Goal: Information Seeking & Learning: Learn about a topic

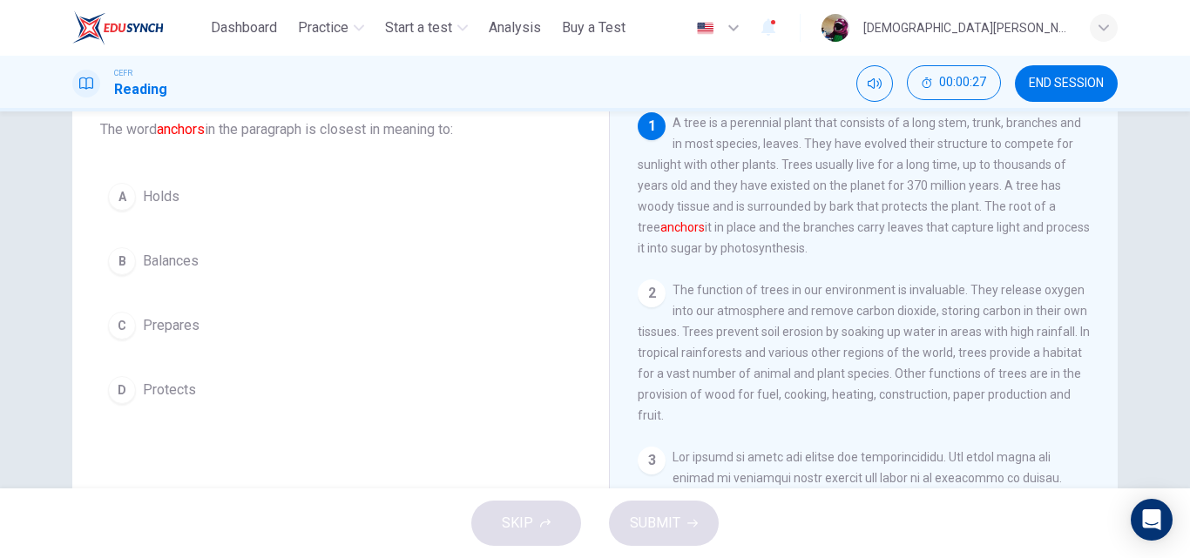
scroll to position [125, 0]
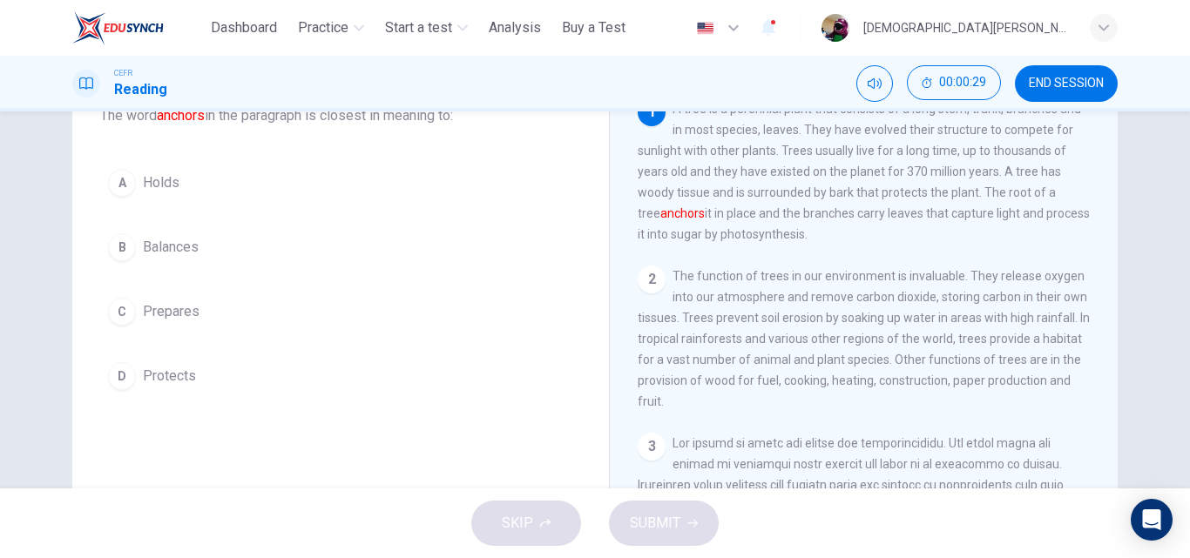
drag, startPoint x: 193, startPoint y: 156, endPoint x: 183, endPoint y: 168, distance: 15.5
click at [183, 168] on div "Question 1 The word anchors in the paragraph is closest in meaning to: A Holds …" at bounding box center [340, 227] width 509 height 376
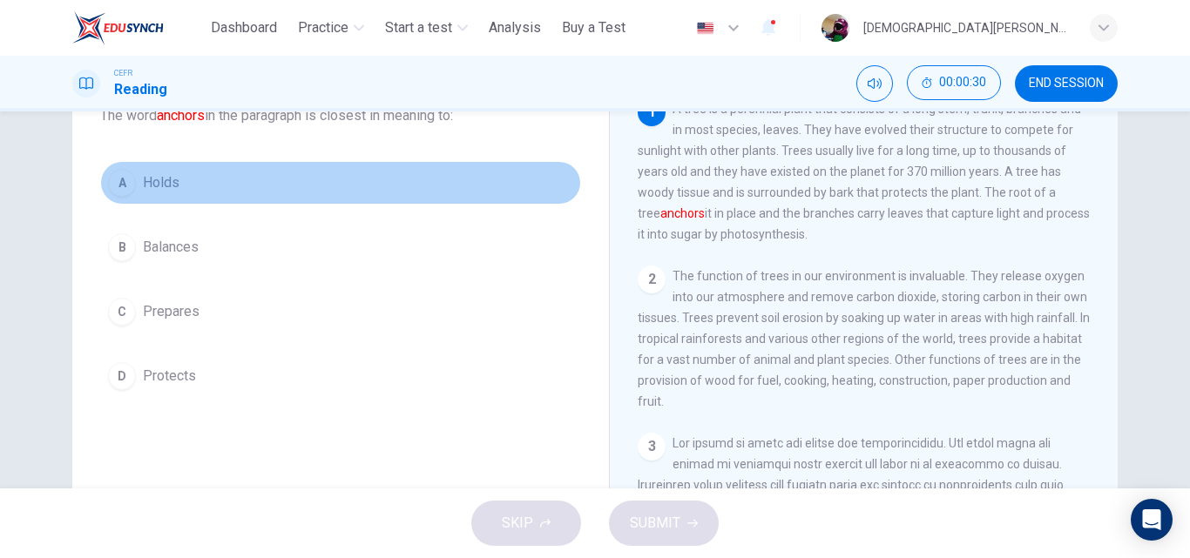
click at [183, 168] on button "A Holds" at bounding box center [340, 183] width 481 height 44
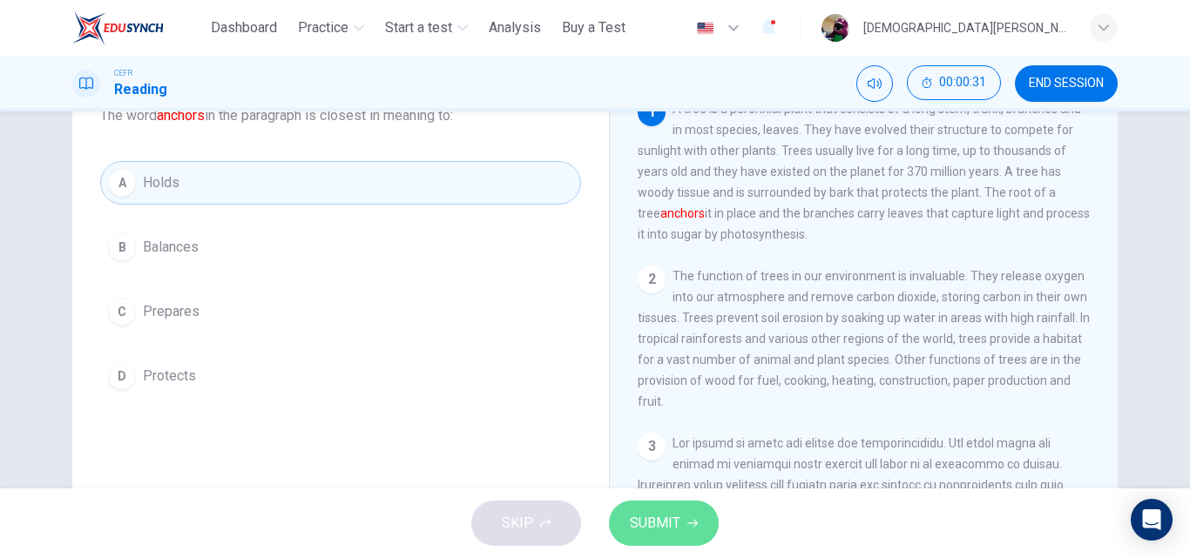
click at [651, 517] on span "SUBMIT" at bounding box center [655, 523] width 51 height 24
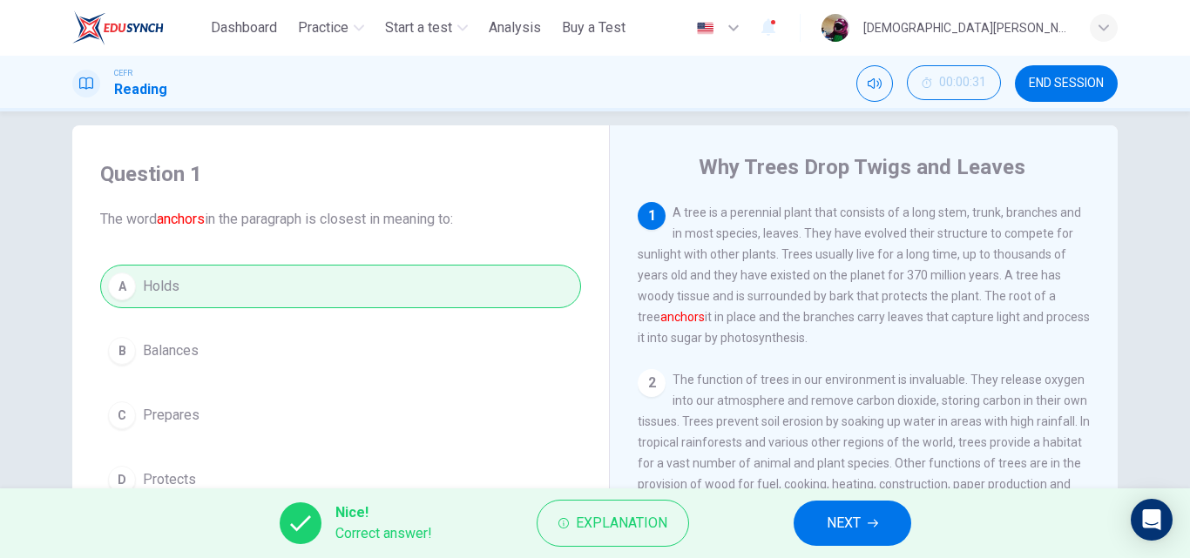
scroll to position [0, 0]
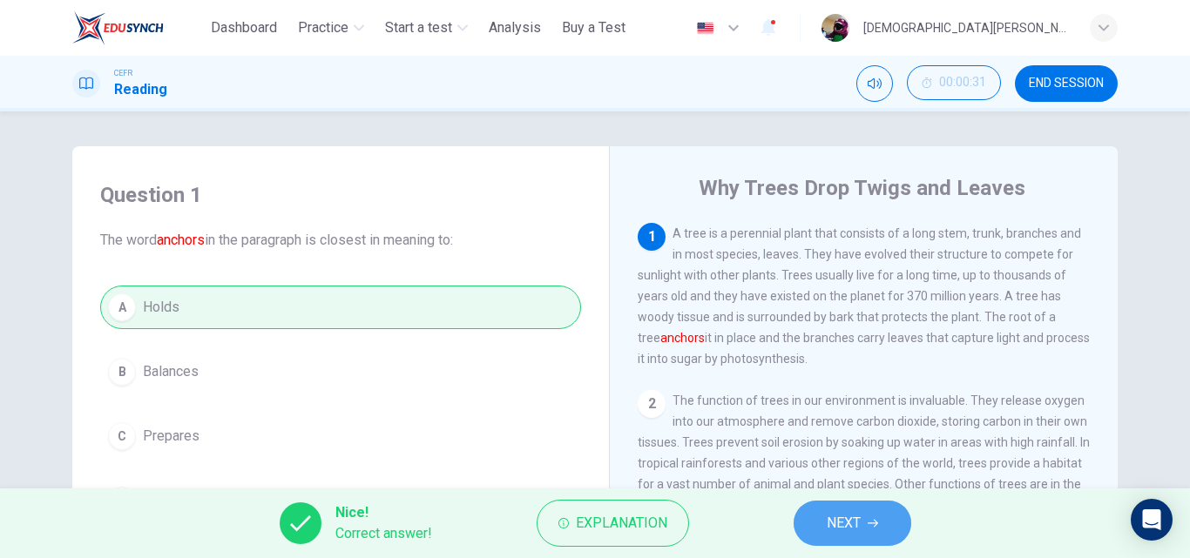
click at [827, 529] on span "NEXT" at bounding box center [844, 523] width 34 height 24
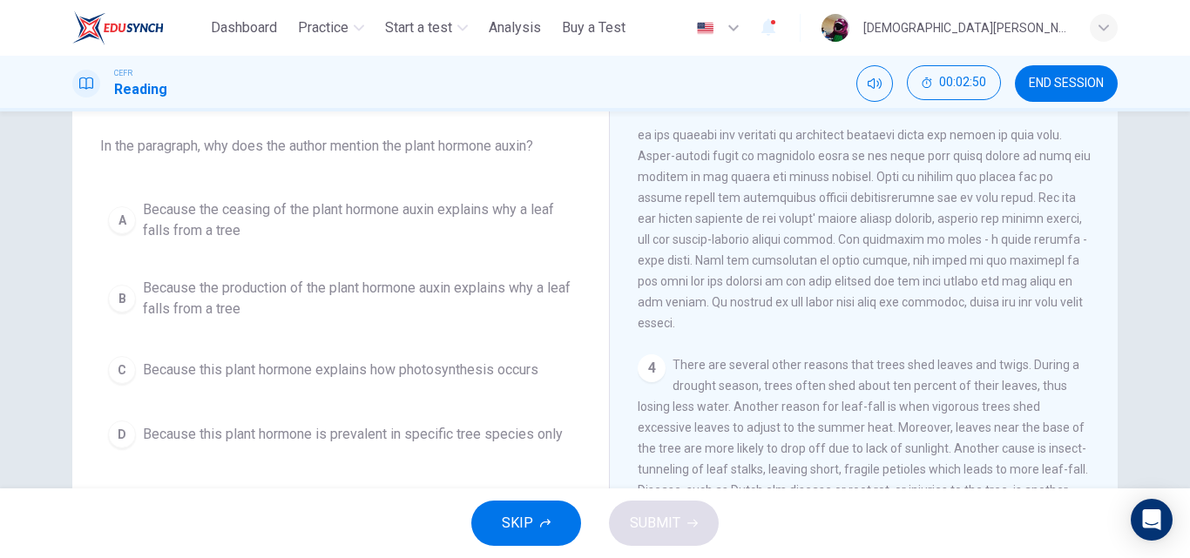
scroll to position [85, 0]
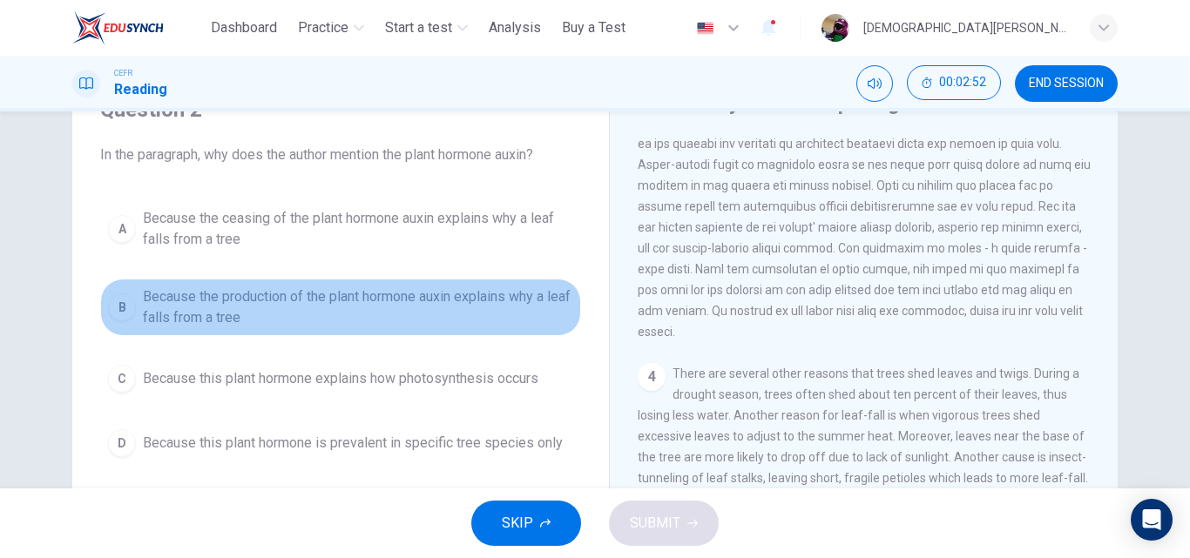
click at [361, 303] on span "Because the production of the plant hormone auxin explains why a leaf falls fro…" at bounding box center [358, 308] width 430 height 42
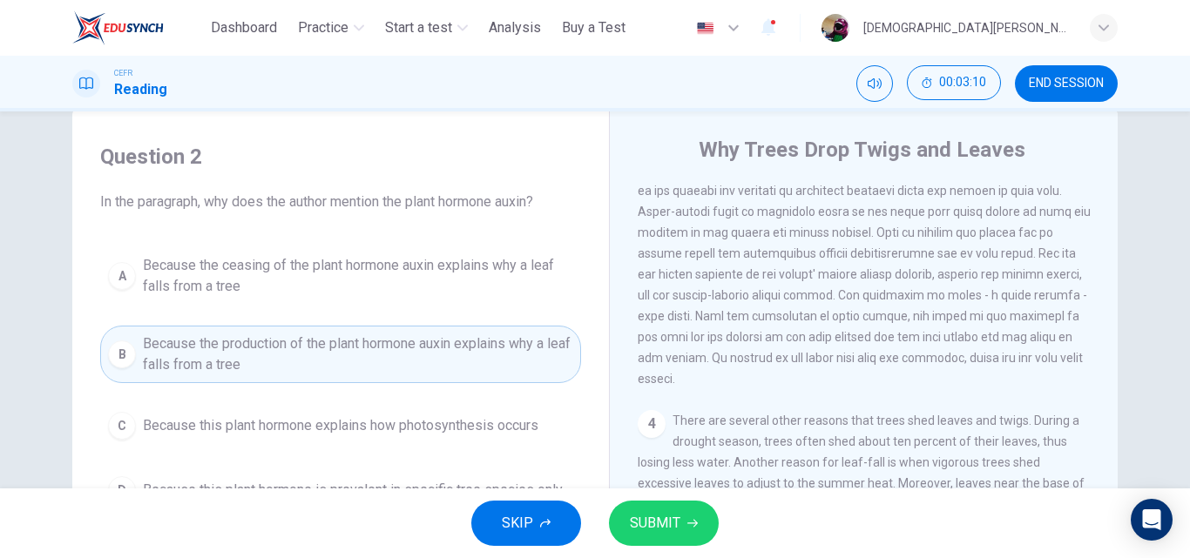
scroll to position [61, 0]
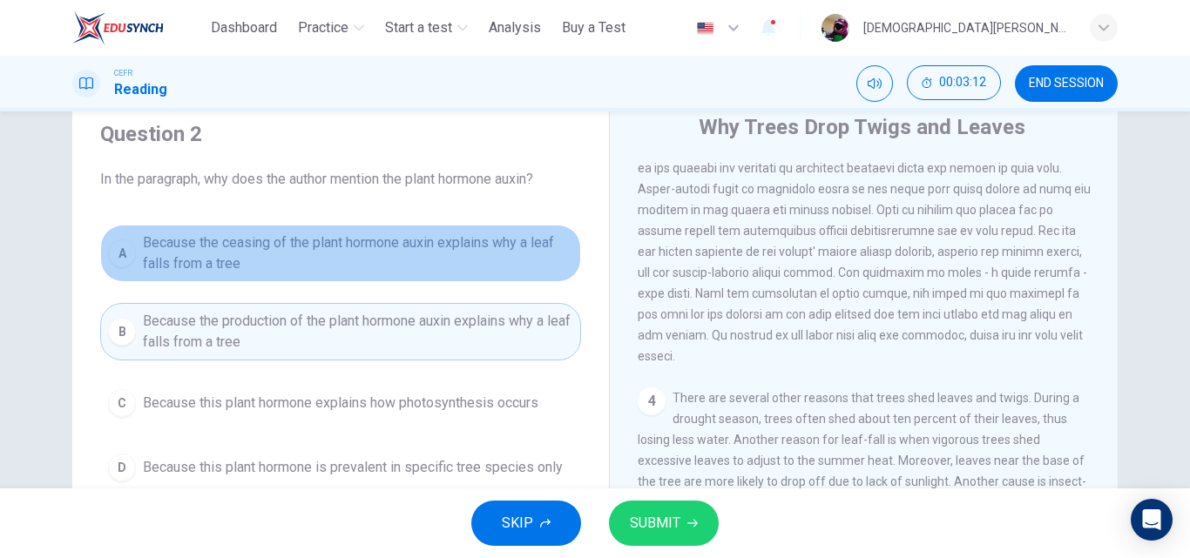
click at [321, 267] on span "Because the ceasing of the plant hormone auxin explains why a leaf falls from a…" at bounding box center [358, 254] width 430 height 42
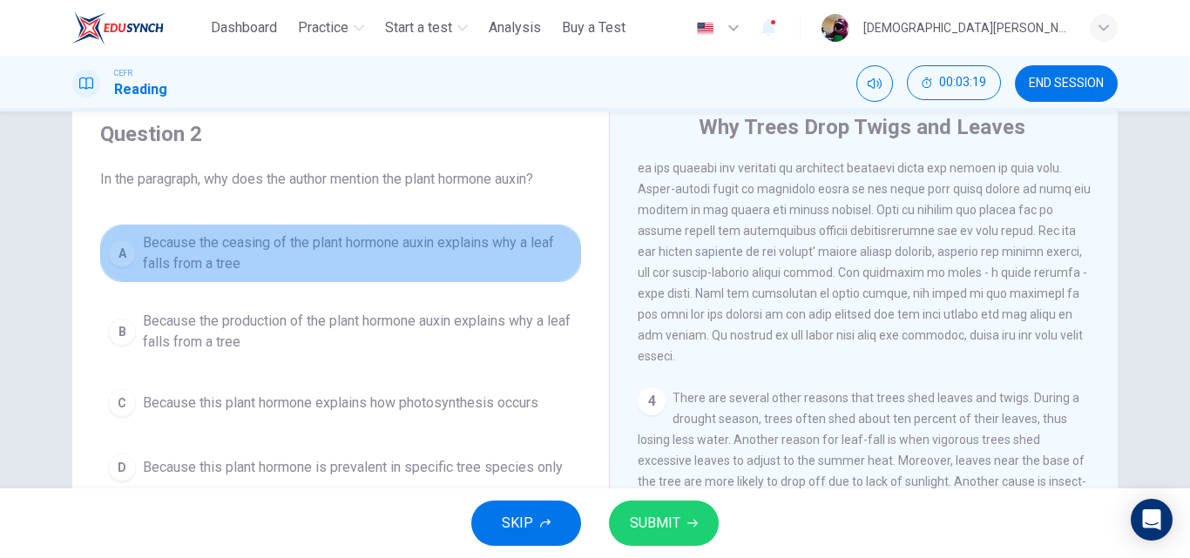
click at [465, 266] on span "Because the ceasing of the plant hormone auxin explains why a leaf falls from a…" at bounding box center [358, 254] width 430 height 42
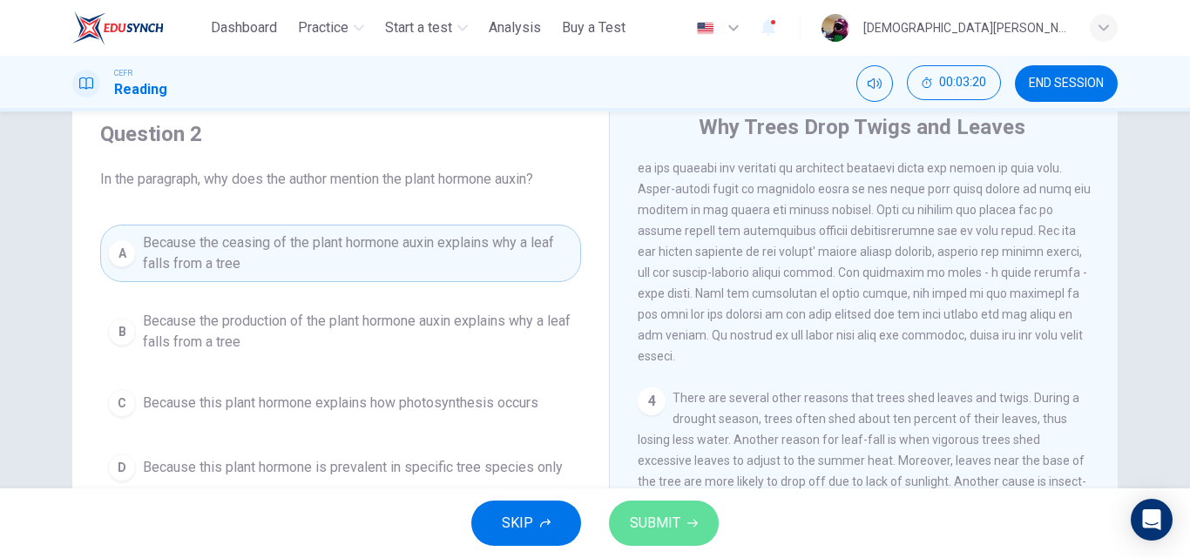
click at [642, 536] on button "SUBMIT" at bounding box center [664, 523] width 110 height 45
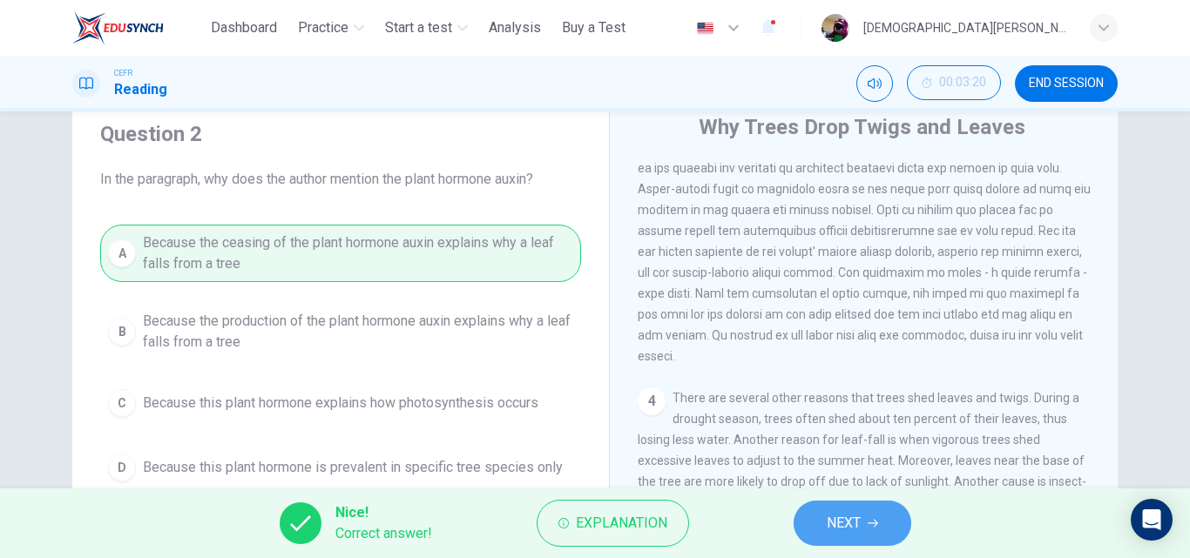
click at [835, 514] on span "NEXT" at bounding box center [844, 523] width 34 height 24
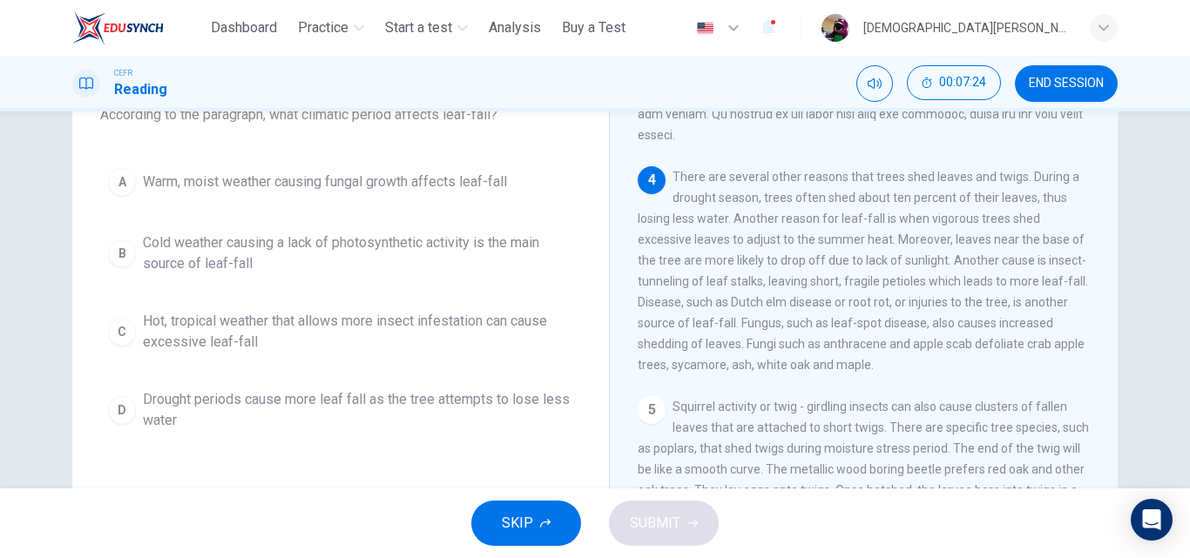
scroll to position [131, 0]
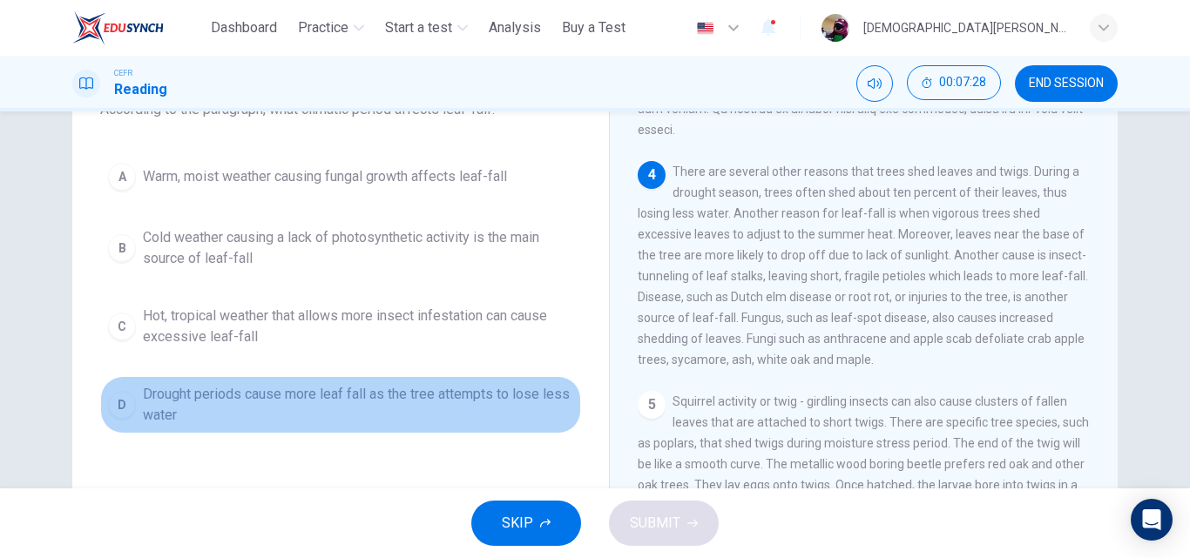
click at [210, 411] on span "Drought periods cause more leaf fall as the tree attempts to lose less water" at bounding box center [358, 405] width 430 height 42
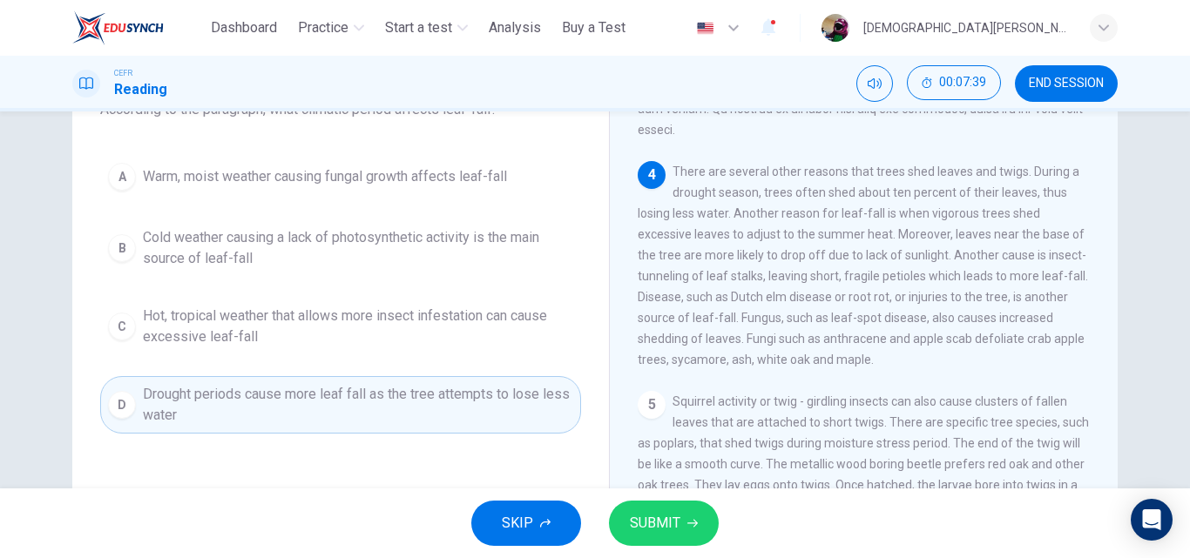
scroll to position [603, 0]
click at [657, 518] on span "SUBMIT" at bounding box center [655, 523] width 51 height 24
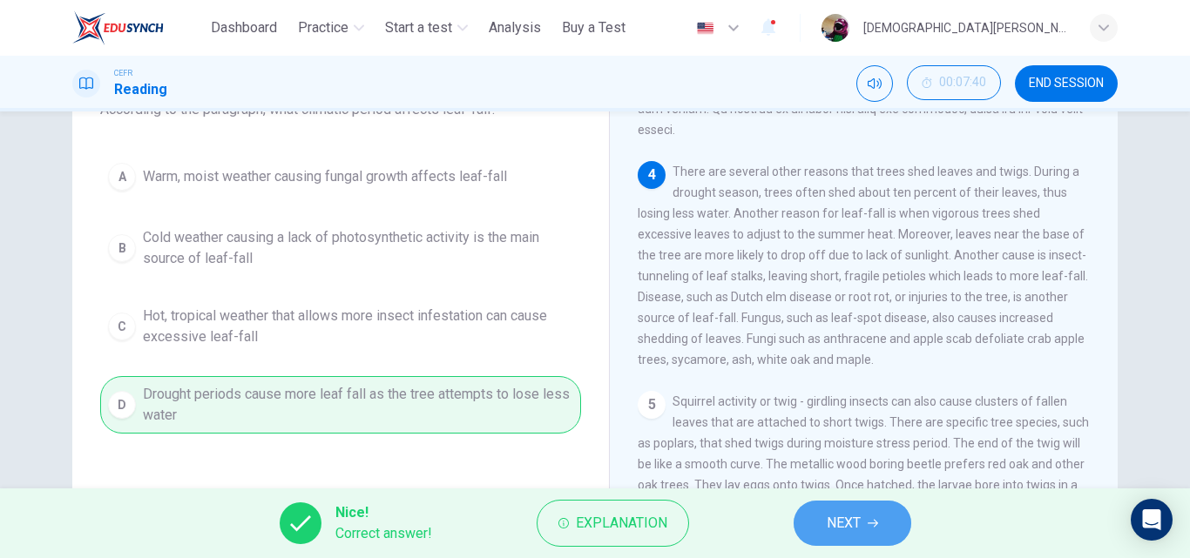
click at [815, 511] on button "NEXT" at bounding box center [853, 523] width 118 height 45
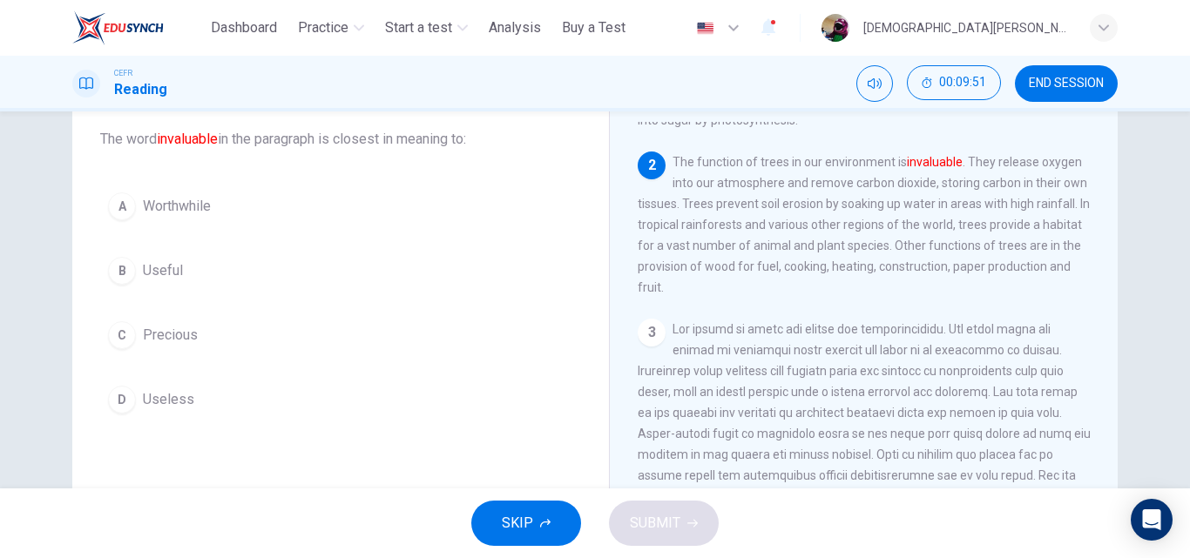
scroll to position [103, 0]
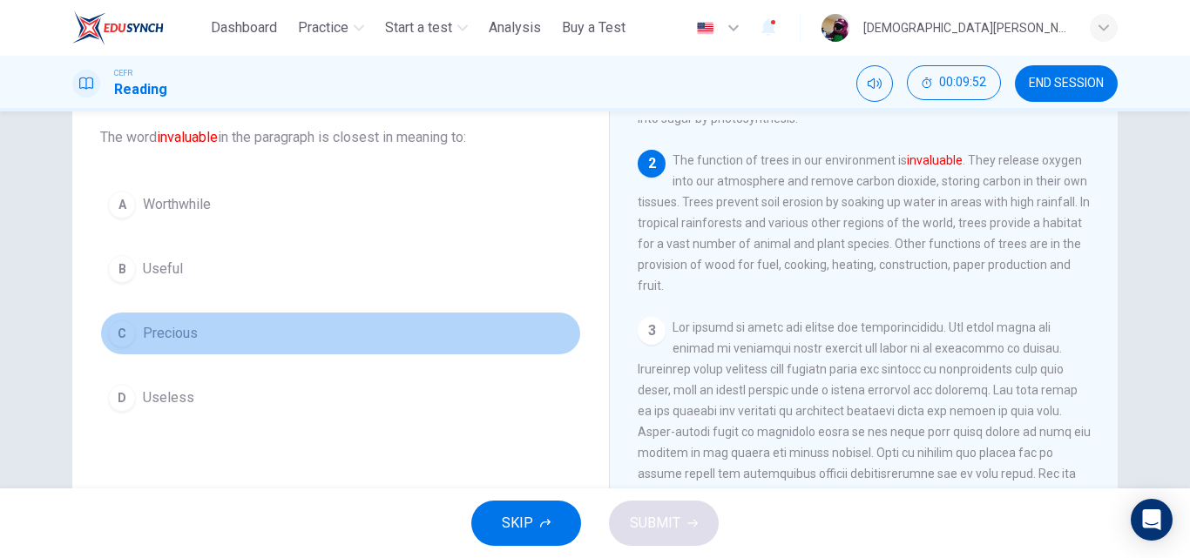
click at [203, 350] on button "C Precious" at bounding box center [340, 334] width 481 height 44
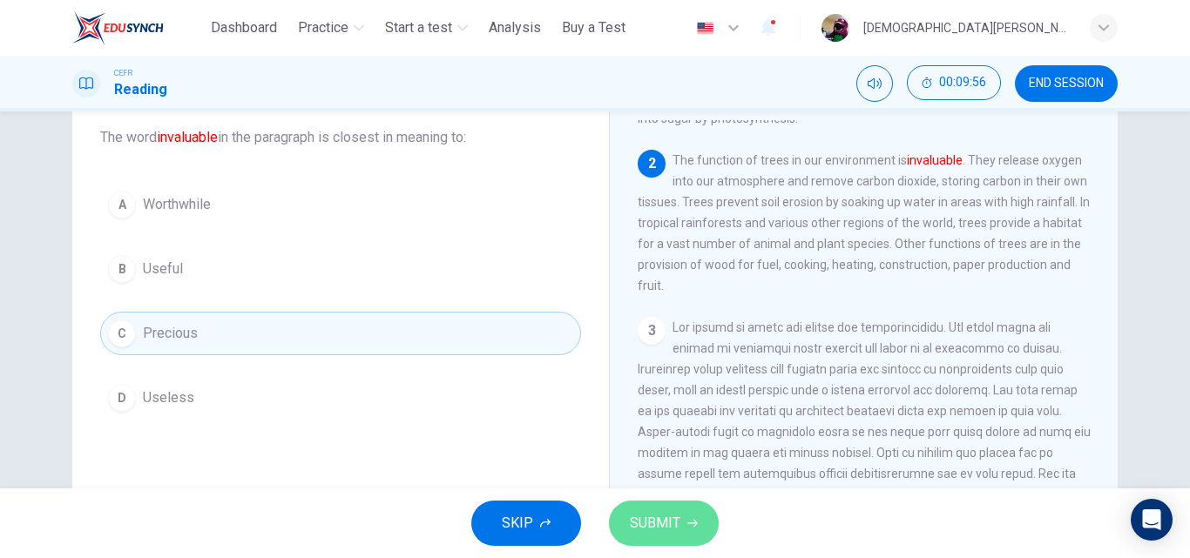
click at [682, 526] on button "SUBMIT" at bounding box center [664, 523] width 110 height 45
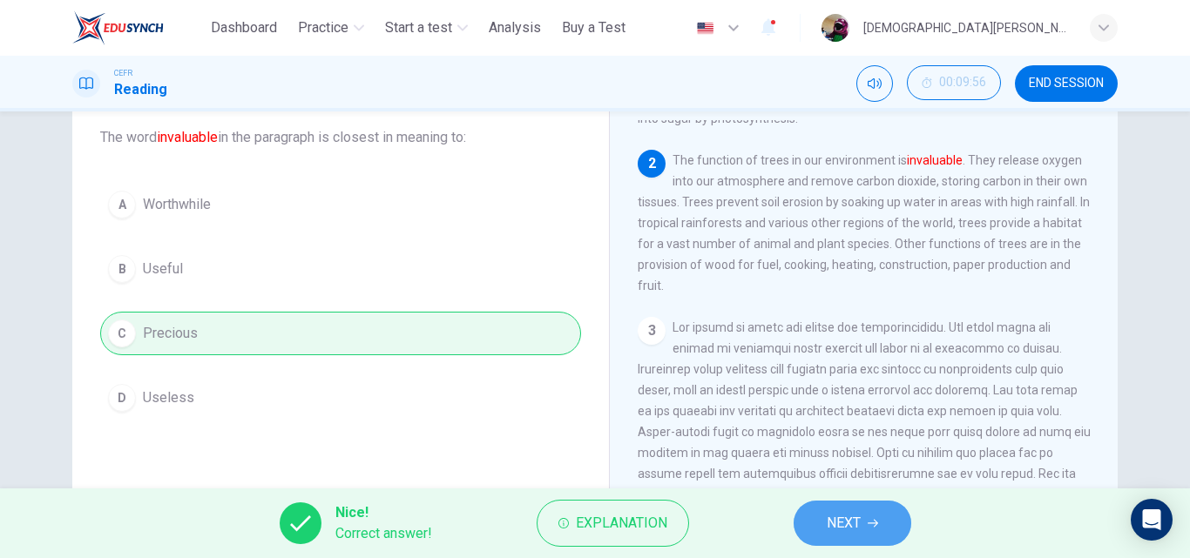
click at [832, 530] on span "NEXT" at bounding box center [844, 523] width 34 height 24
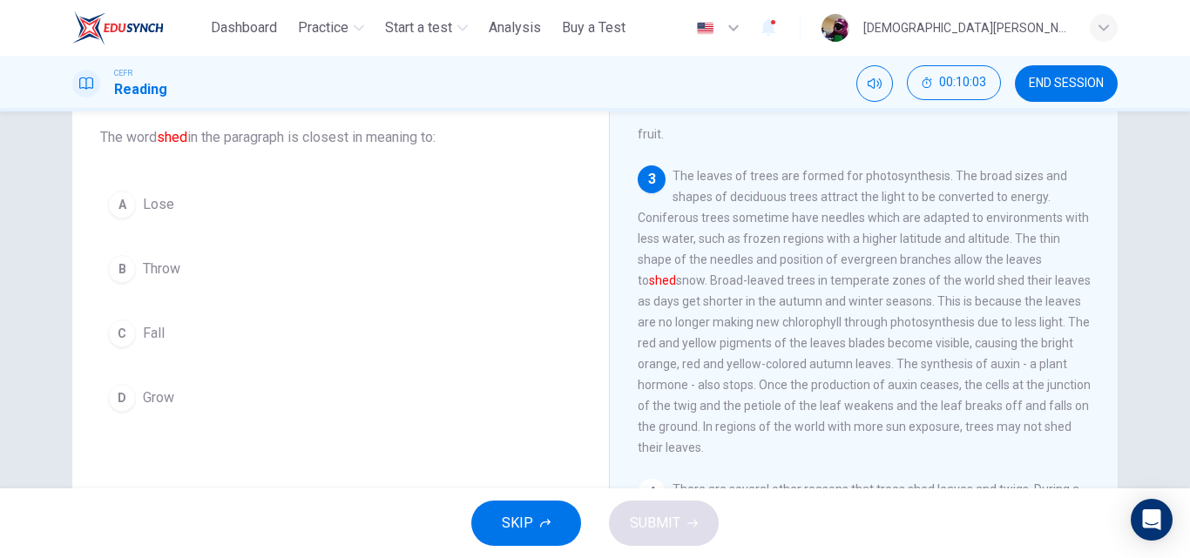
scroll to position [288, 0]
drag, startPoint x: 669, startPoint y: 193, endPoint x: 744, endPoint y: 328, distance: 153.7
click at [744, 328] on span "The leaves of trees are formed for photosynthesis. The broad sizes and shapes o…" at bounding box center [864, 314] width 453 height 286
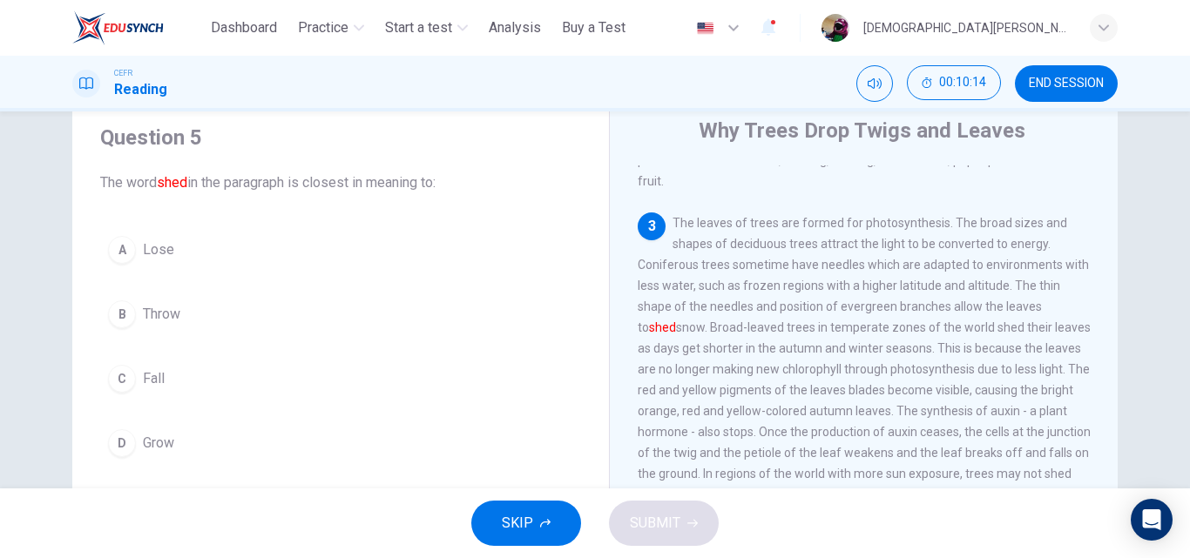
scroll to position [85, 0]
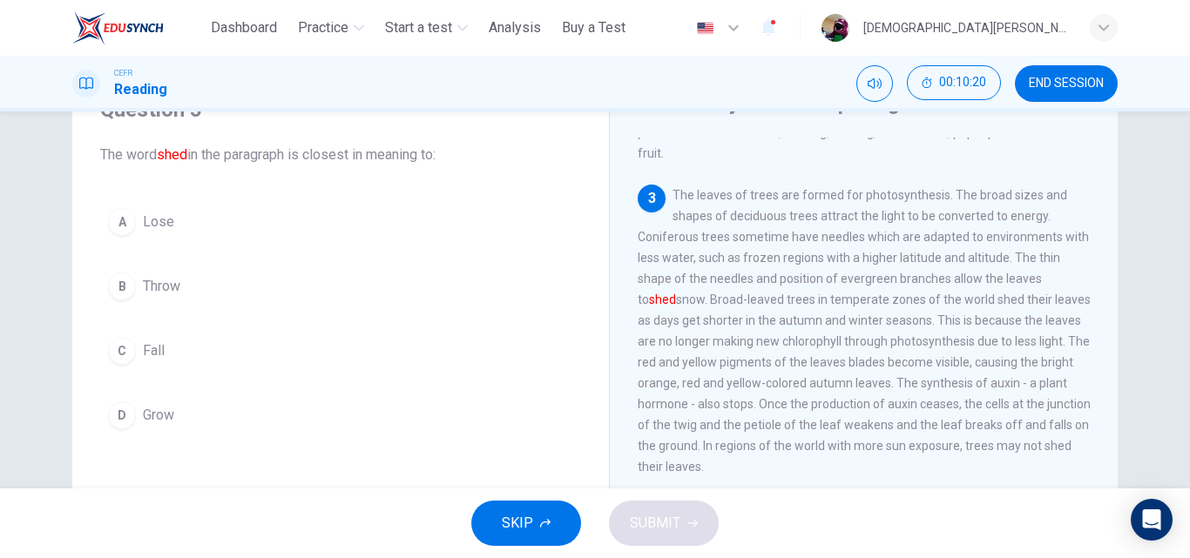
drag, startPoint x: 101, startPoint y: 156, endPoint x: 190, endPoint y: 152, distance: 89.0
click at [190, 152] on span "The word shed in the paragraph is closest in meaning to:" at bounding box center [340, 155] width 481 height 21
drag, startPoint x: 190, startPoint y: 152, endPoint x: 233, endPoint y: 155, distance: 43.7
click at [233, 155] on span "The word shed in the paragraph is closest in meaning to:" at bounding box center [340, 155] width 481 height 21
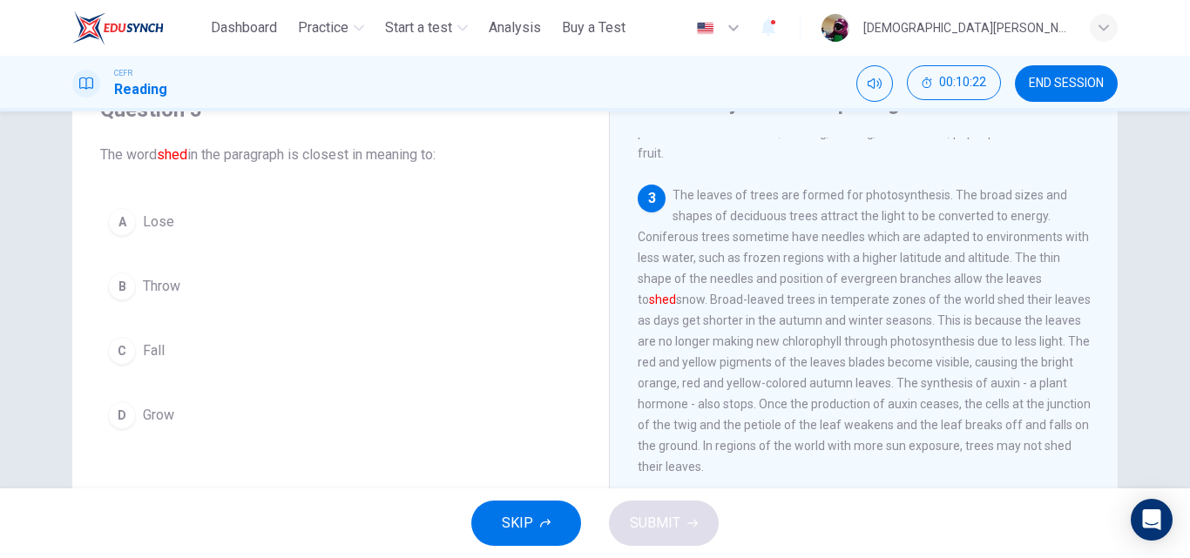
click at [233, 155] on span "The word shed in the paragraph is closest in meaning to:" at bounding box center [340, 155] width 481 height 21
click at [139, 150] on span "The word shed in the paragraph is closest in meaning to:" at bounding box center [340, 156] width 481 height 21
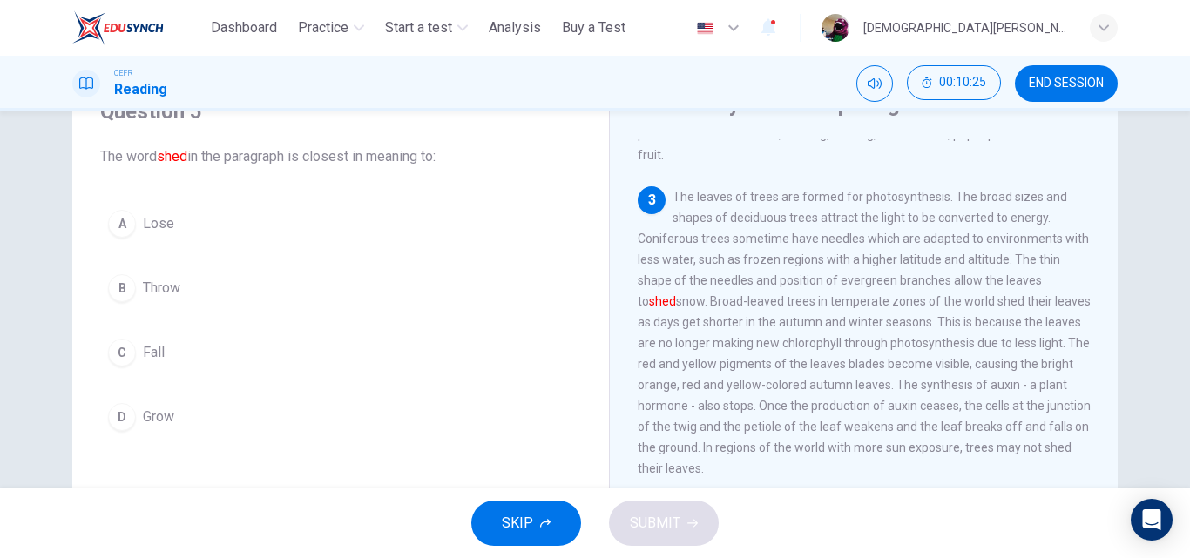
drag, startPoint x: 139, startPoint y: 150, endPoint x: 184, endPoint y: 158, distance: 45.1
click at [184, 158] on span "The word shed in the paragraph is closest in meaning to:" at bounding box center [340, 156] width 481 height 21
click at [167, 158] on font "shed" at bounding box center [172, 156] width 30 height 17
drag, startPoint x: 167, startPoint y: 158, endPoint x: 221, endPoint y: 158, distance: 54.0
click at [221, 158] on span "The word shed in the paragraph is closest in meaning to:" at bounding box center [340, 156] width 481 height 21
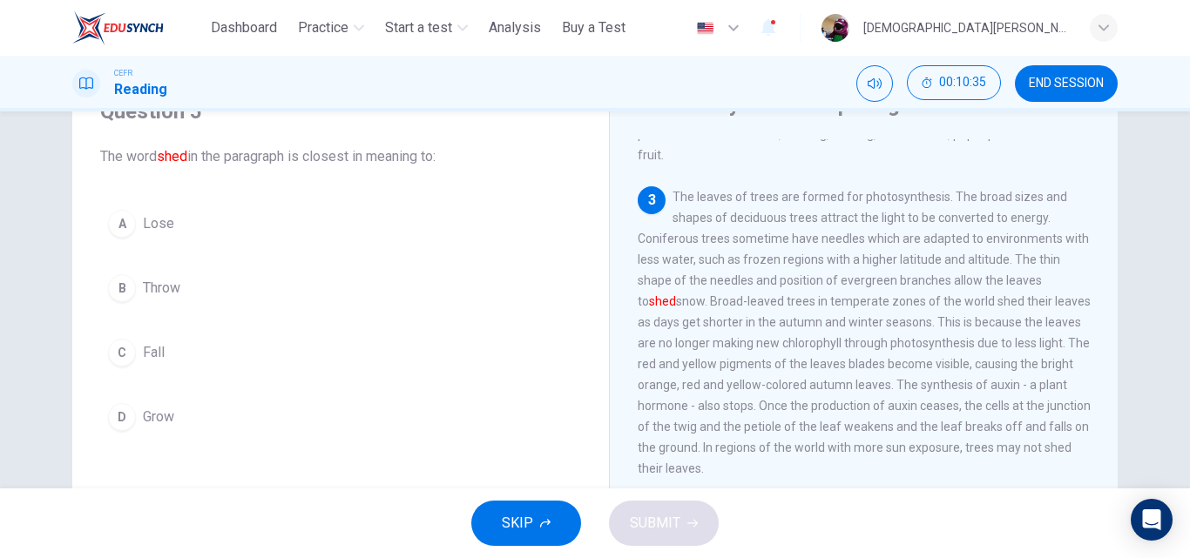
drag, startPoint x: 96, startPoint y: 159, endPoint x: 172, endPoint y: 178, distance: 78.0
click at [172, 178] on div "Question 5 The word shed in the paragraph is closest in meaning to: A Lose B Th…" at bounding box center [340, 268] width 509 height 376
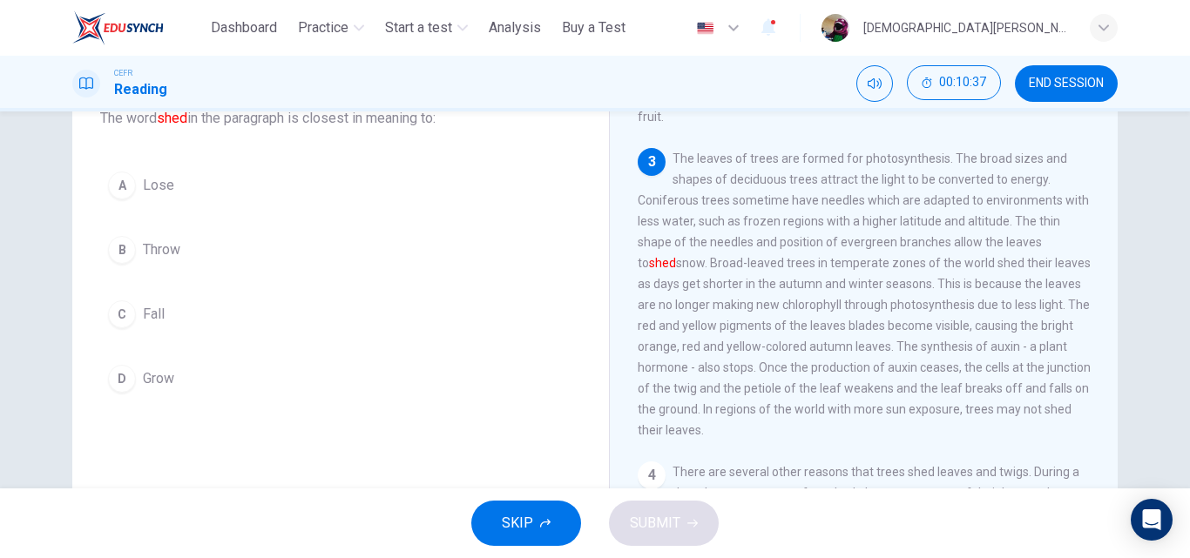
scroll to position [17, 0]
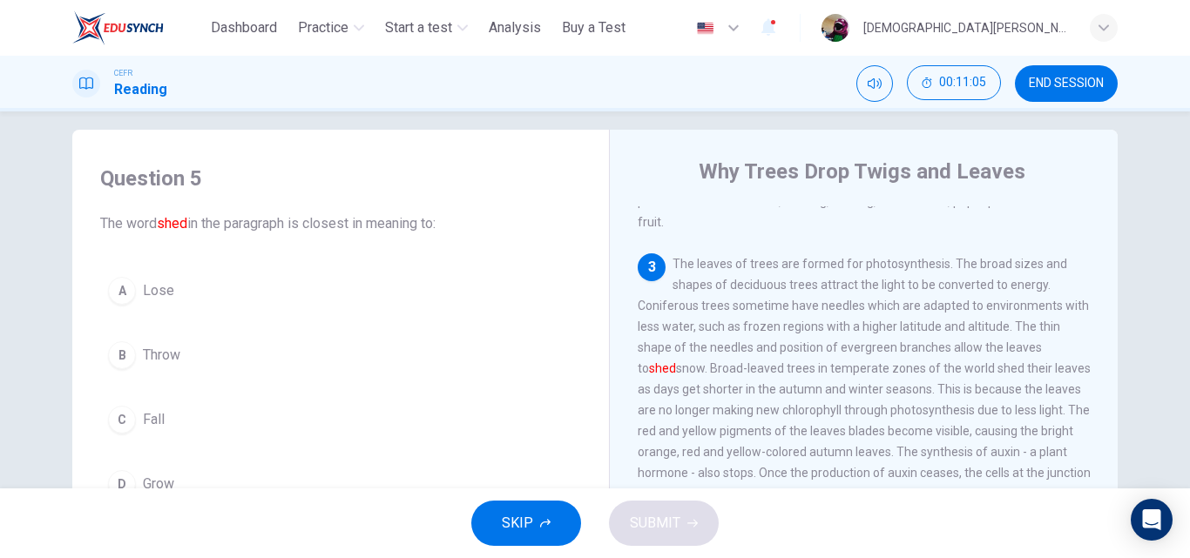
drag, startPoint x: 667, startPoint y: 279, endPoint x: 677, endPoint y: 297, distance: 20.7
click at [677, 297] on div "3 The leaves of trees are formed for photosynthesis. The broad sizes and shapes…" at bounding box center [864, 400] width 453 height 293
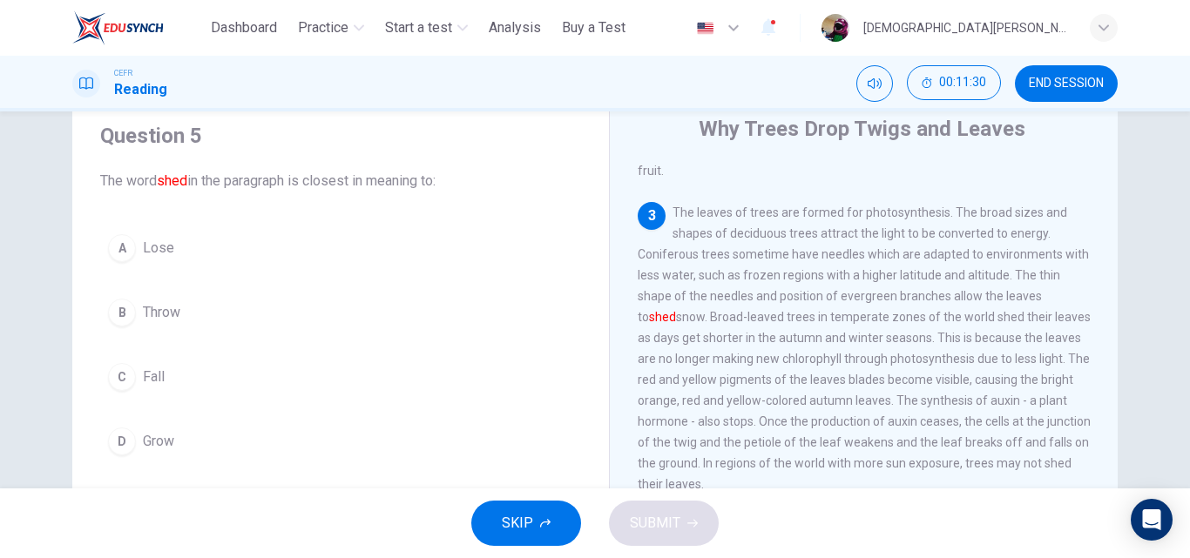
scroll to position [58, 0]
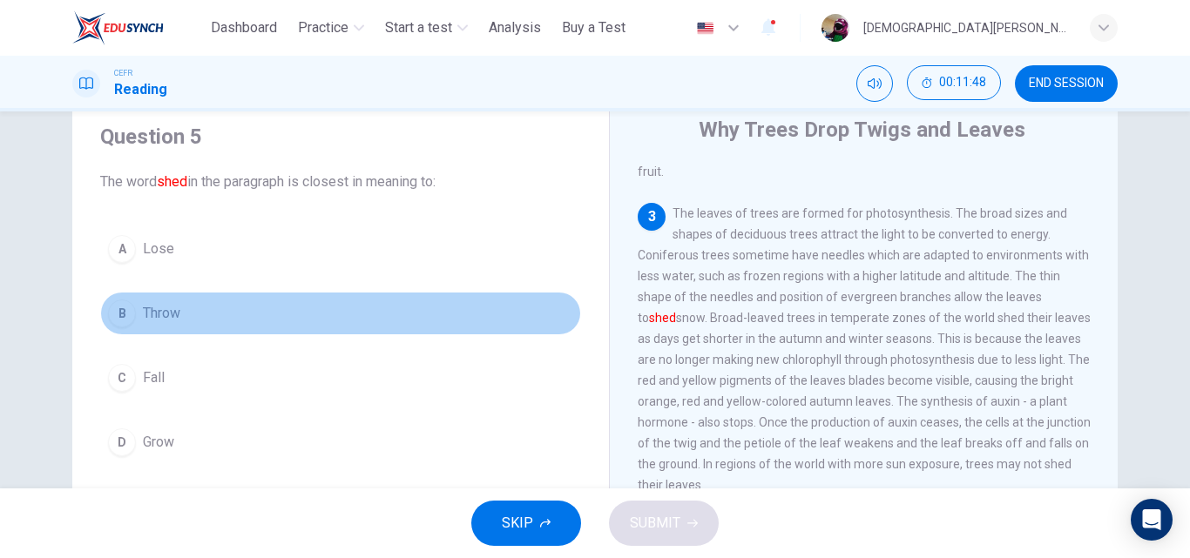
click at [209, 322] on button "B Throw" at bounding box center [340, 314] width 481 height 44
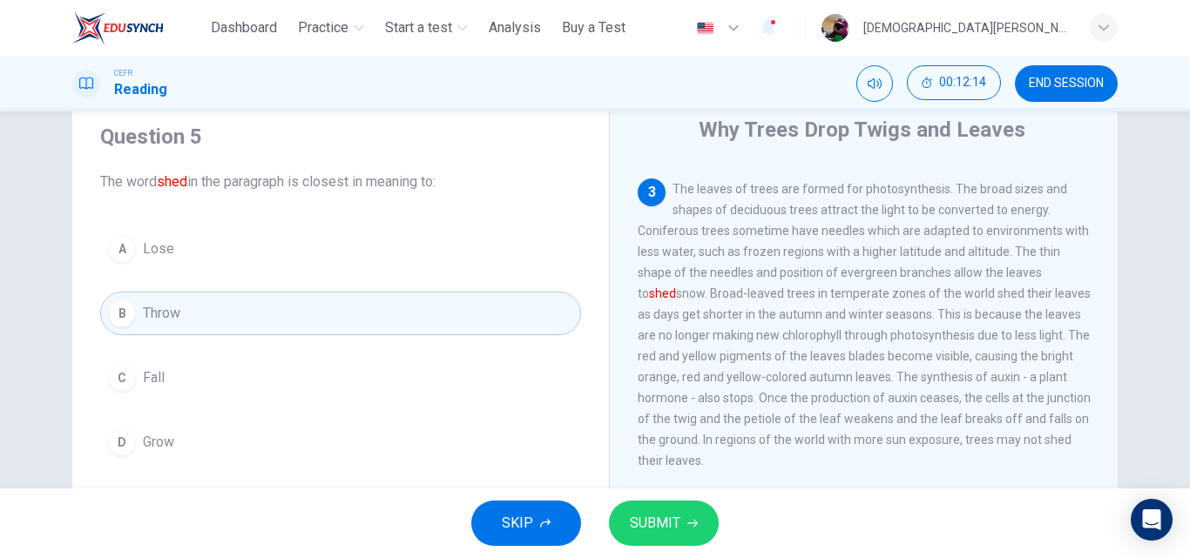
scroll to position [321, 0]
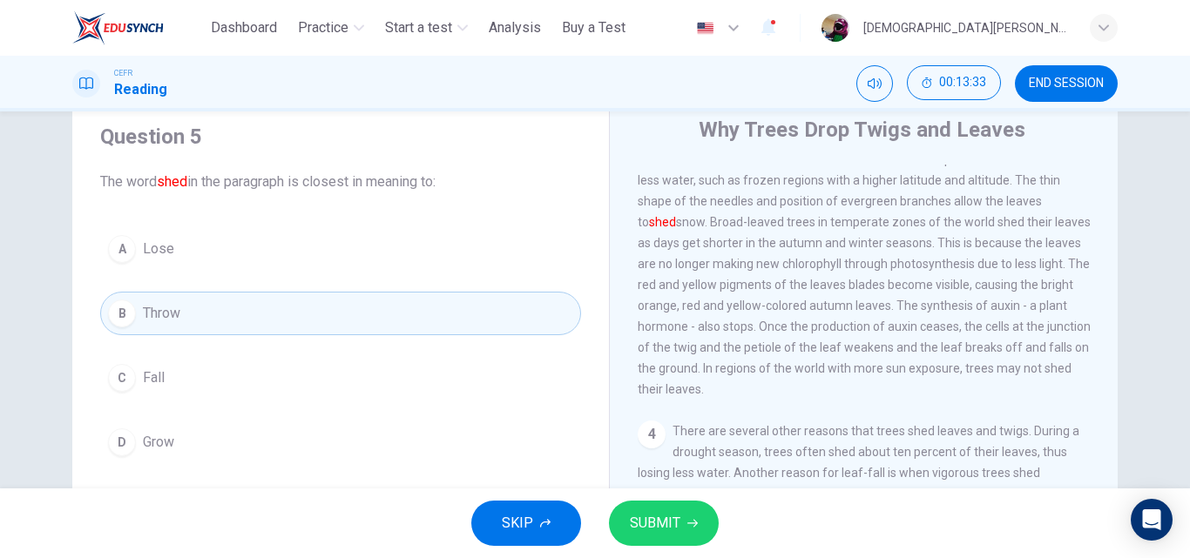
click at [747, 400] on div "3 The leaves of trees are formed for photosynthesis. The broad sizes and shapes…" at bounding box center [864, 253] width 453 height 293
click at [665, 508] on button "SUBMIT" at bounding box center [664, 523] width 110 height 45
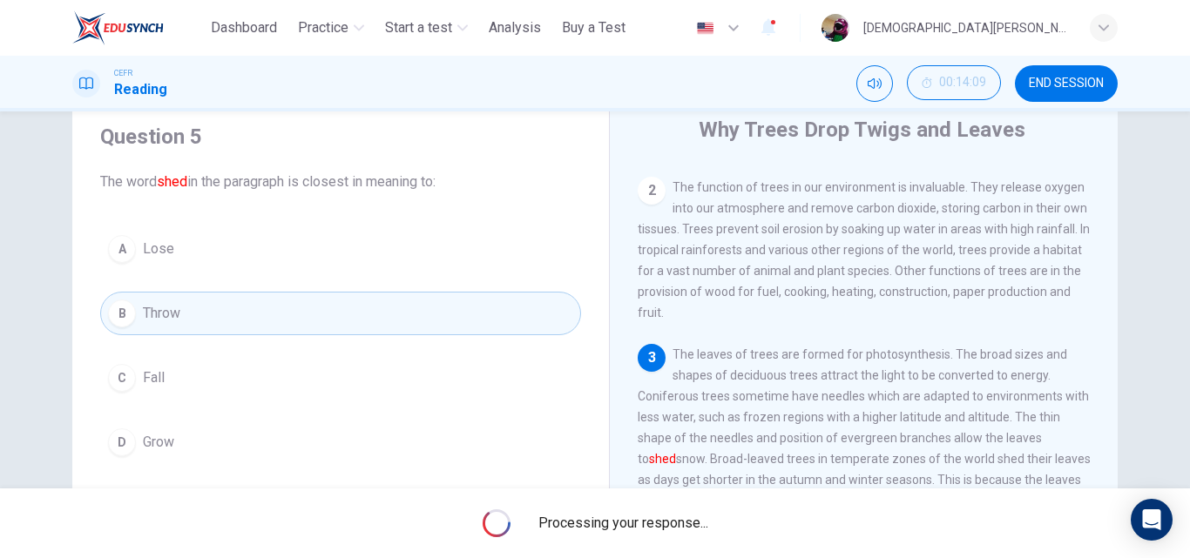
scroll to position [148, 0]
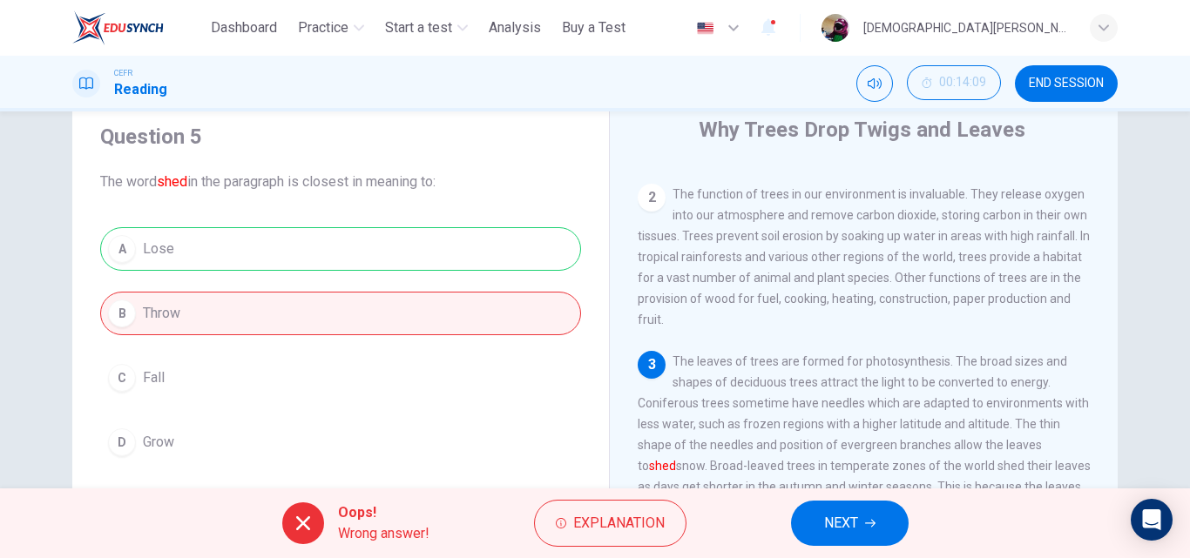
click at [800, 441] on span "The leaves of trees are formed for photosynthesis. The broad sizes and shapes o…" at bounding box center [864, 498] width 453 height 286
click at [864, 524] on button "NEXT" at bounding box center [850, 523] width 118 height 45
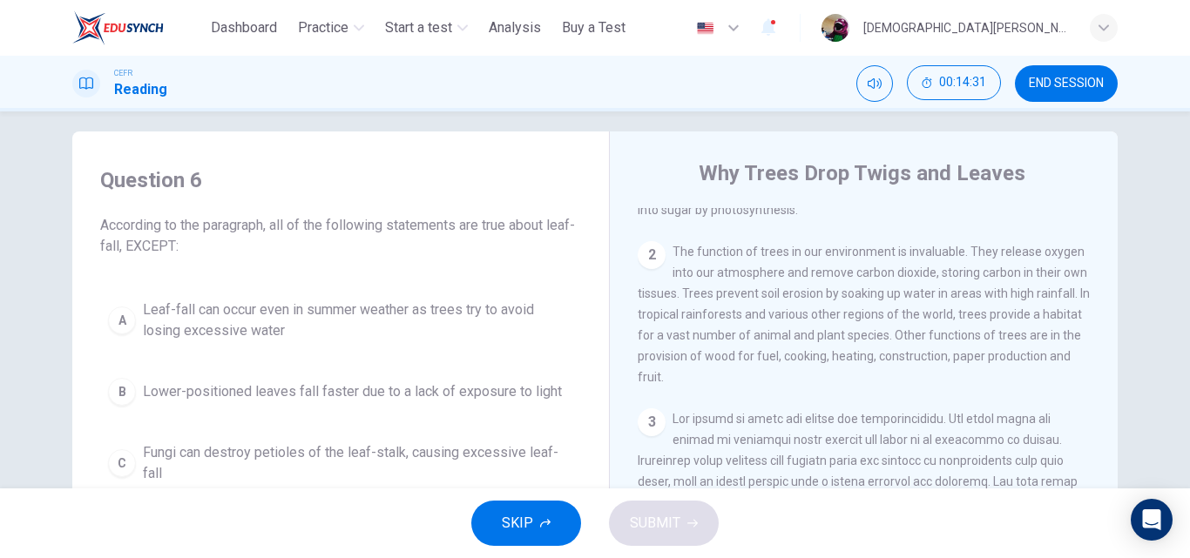
scroll to position [0, 0]
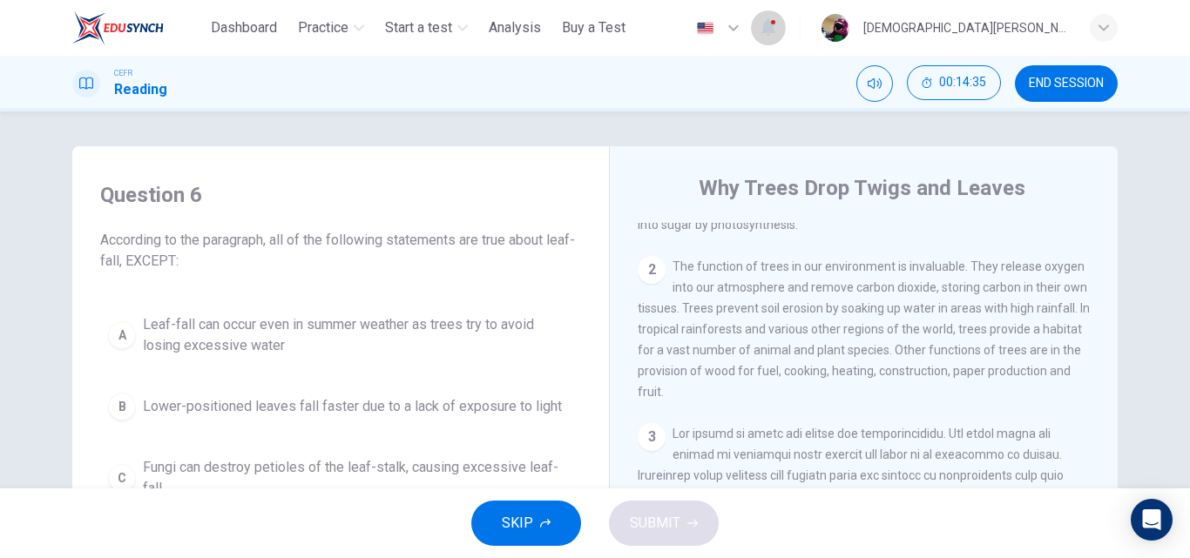
click at [786, 32] on button "button" at bounding box center [768, 28] width 35 height 37
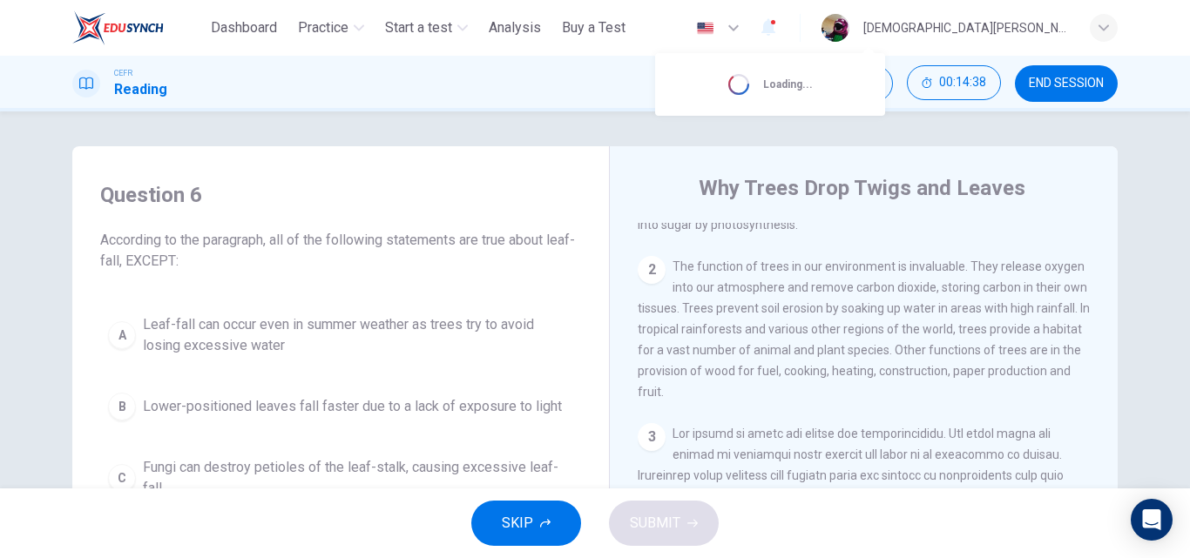
click at [554, 109] on div at bounding box center [595, 279] width 1190 height 558
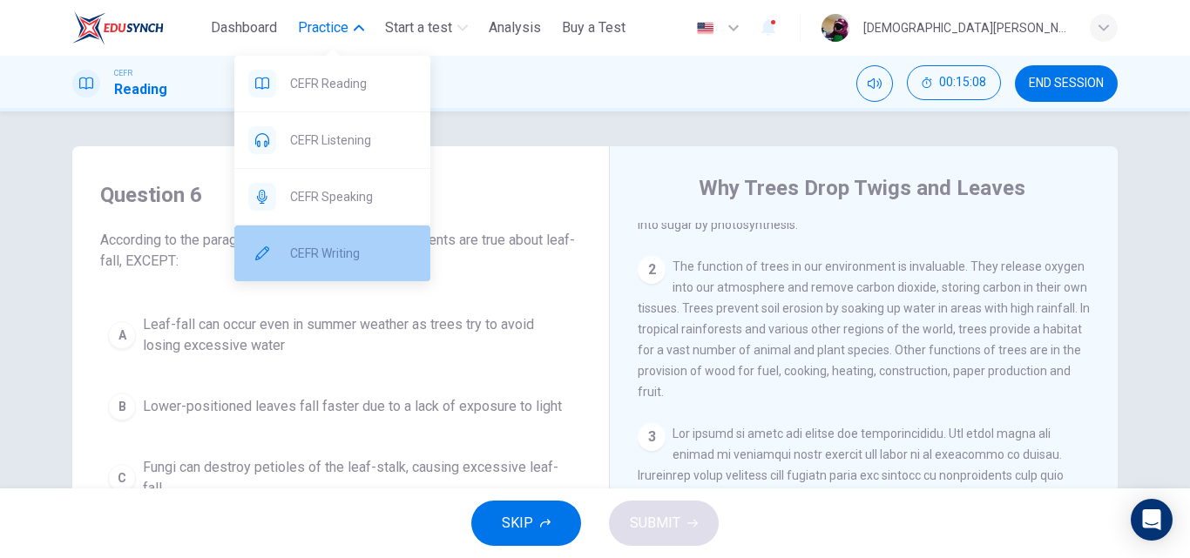
click at [297, 269] on div "CEFR Writing" at bounding box center [332, 254] width 196 height 56
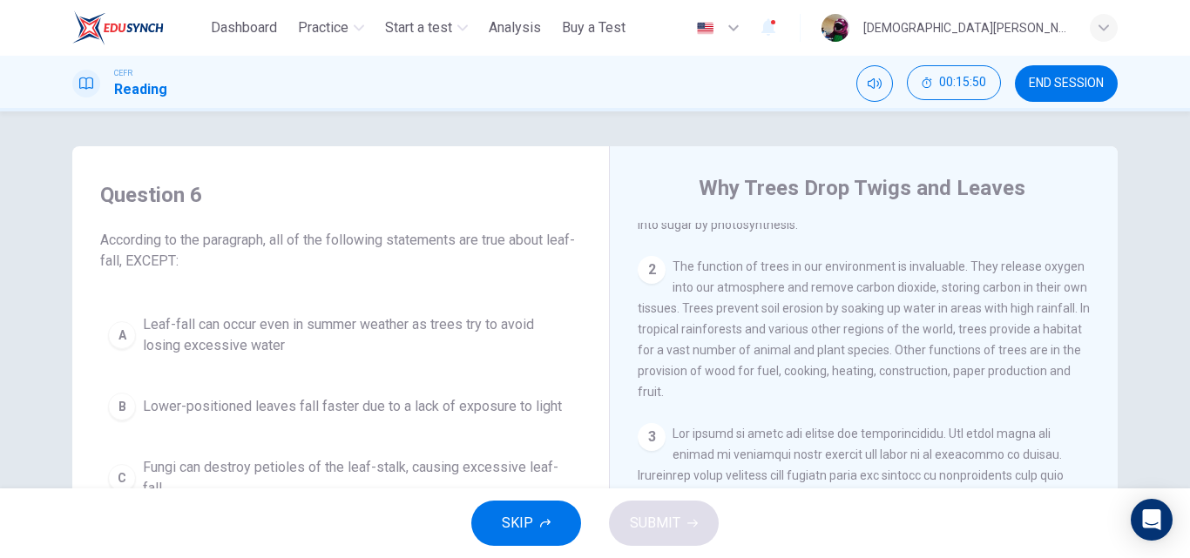
click at [1045, 64] on div "CEFR Reading 00:15:50 END SESSION" at bounding box center [595, 84] width 1190 height 56
click at [1049, 75] on button "END SESSION" at bounding box center [1066, 83] width 103 height 37
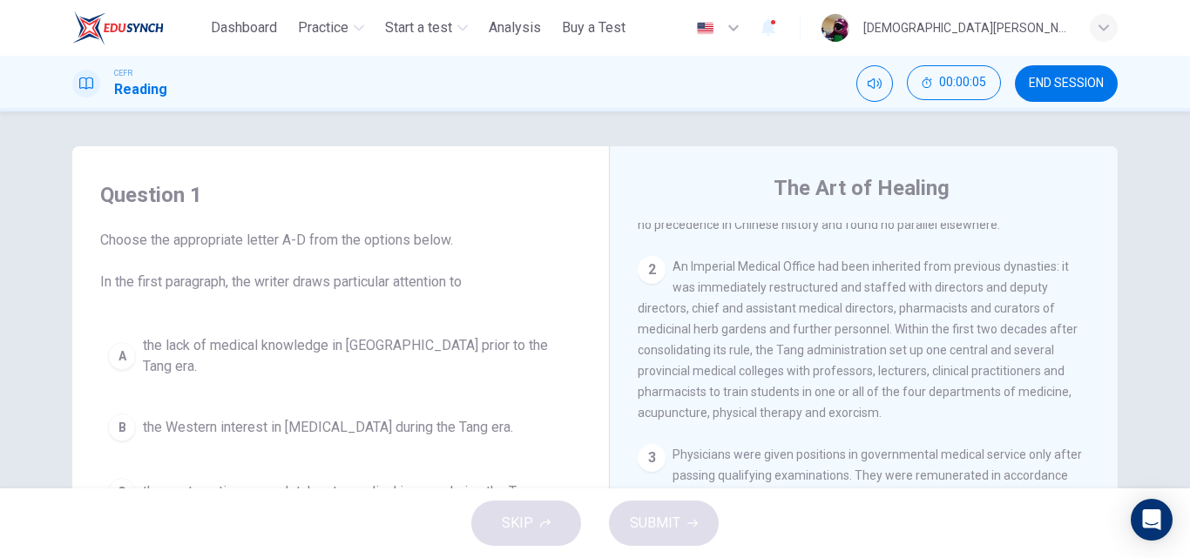
scroll to position [593, 0]
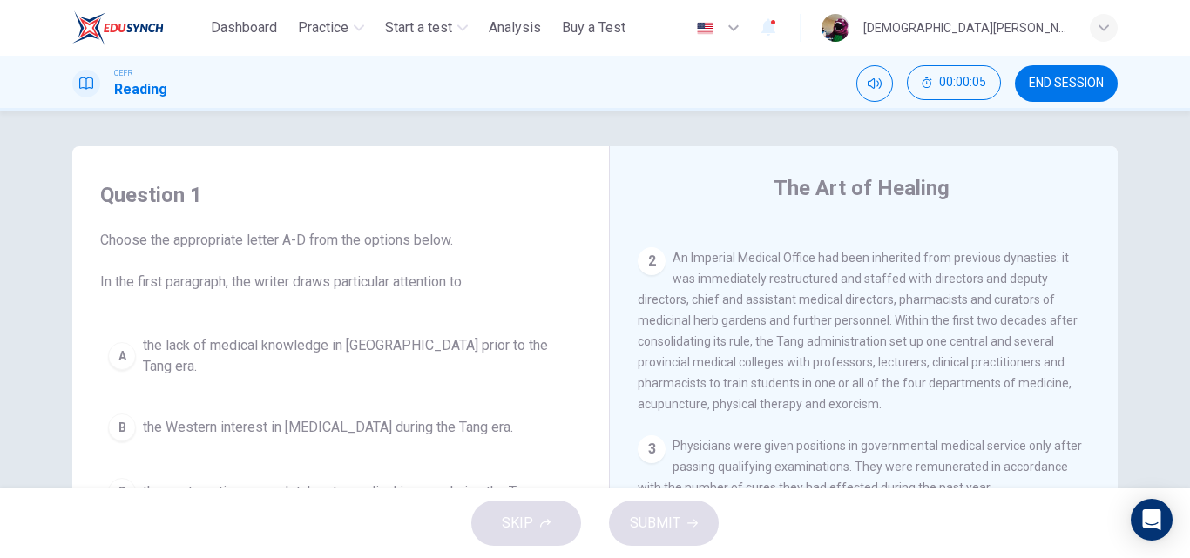
drag, startPoint x: 753, startPoint y: 375, endPoint x: 764, endPoint y: 362, distance: 17.3
click at [764, 362] on div "2 An Imperial Medical Office had been inherited from previous dynasties: it was…" at bounding box center [864, 330] width 453 height 167
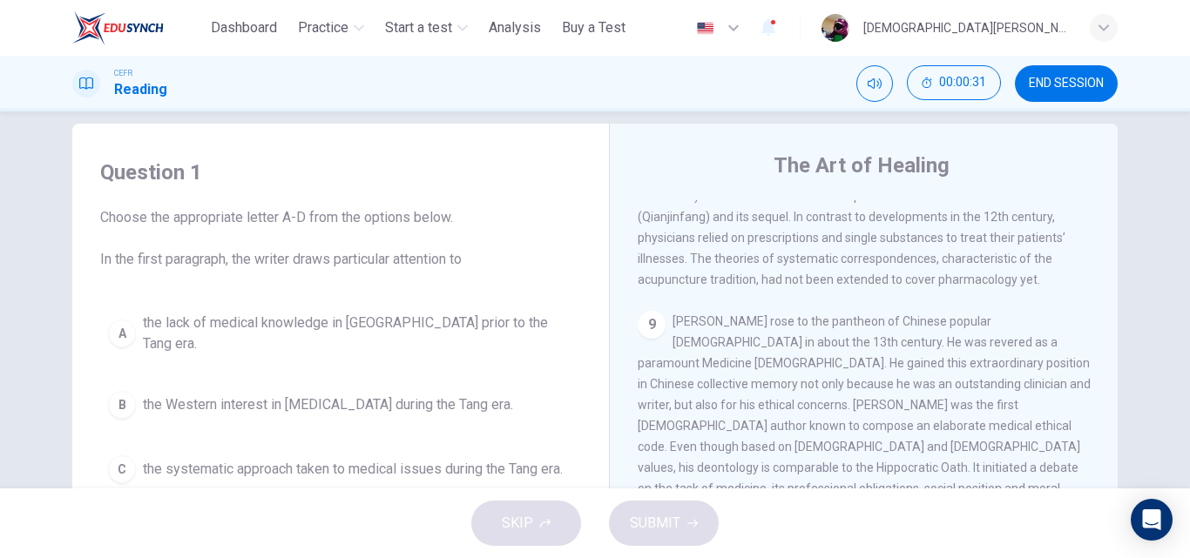
scroll to position [298, 0]
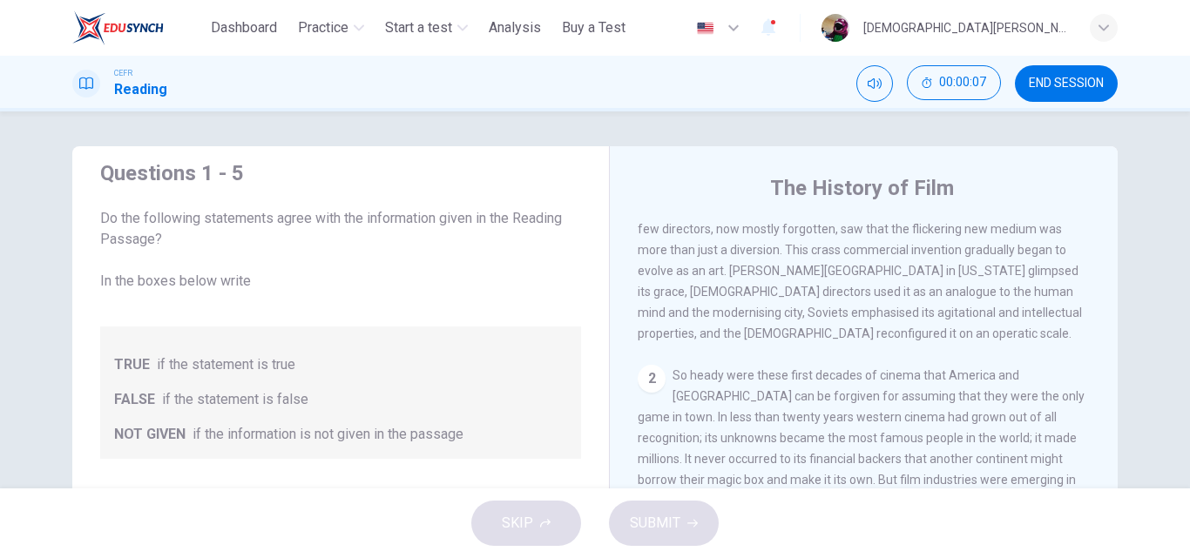
scroll to position [519, 0]
click at [1027, 85] on button "END SESSION" at bounding box center [1066, 83] width 103 height 37
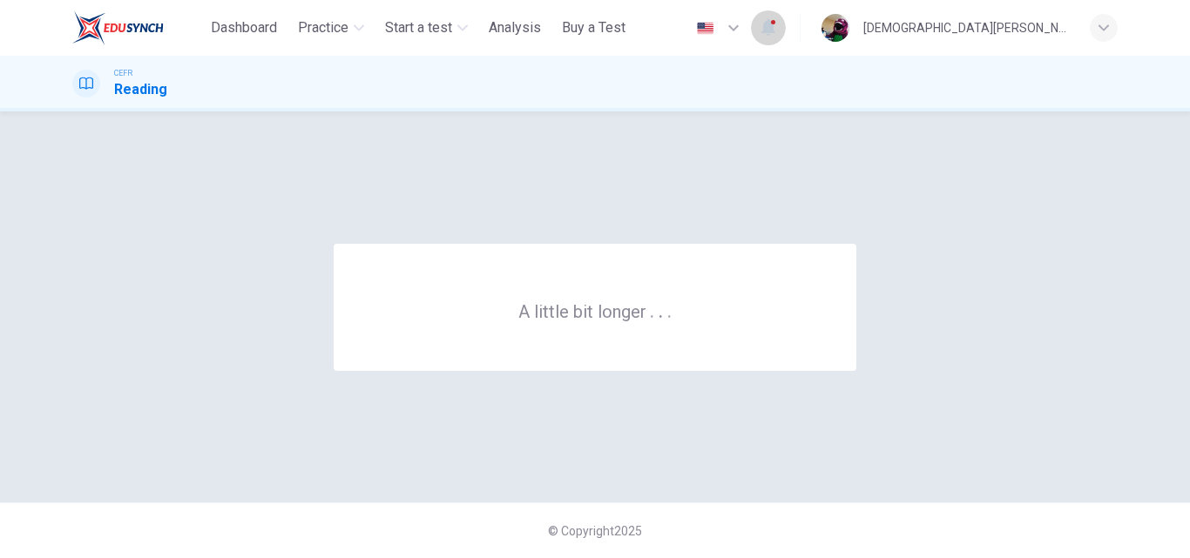
click at [786, 39] on button "button" at bounding box center [768, 28] width 35 height 37
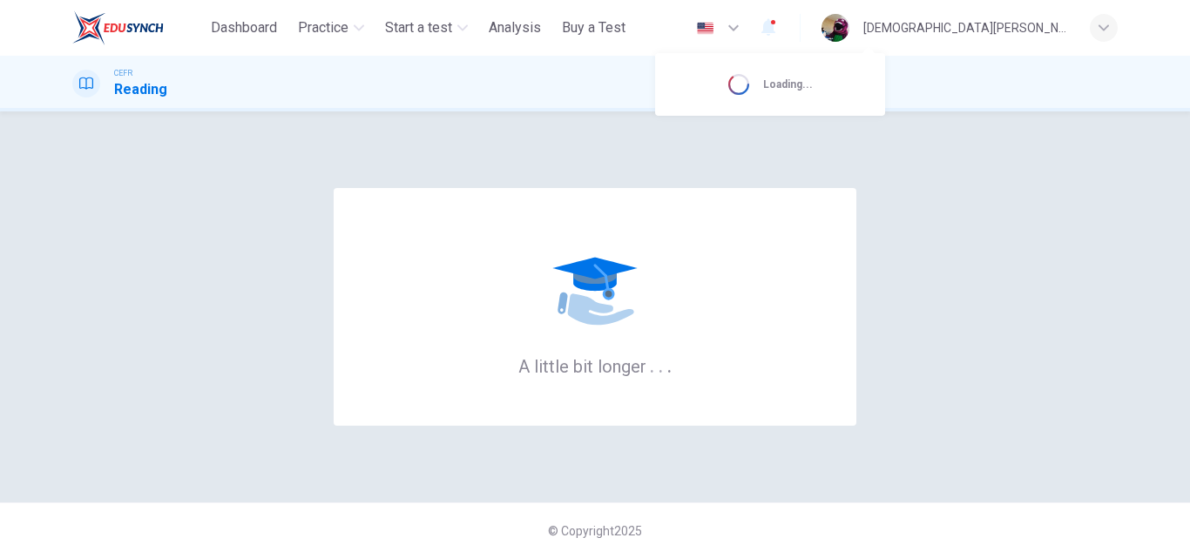
click at [864, 39] on div at bounding box center [595, 279] width 1190 height 558
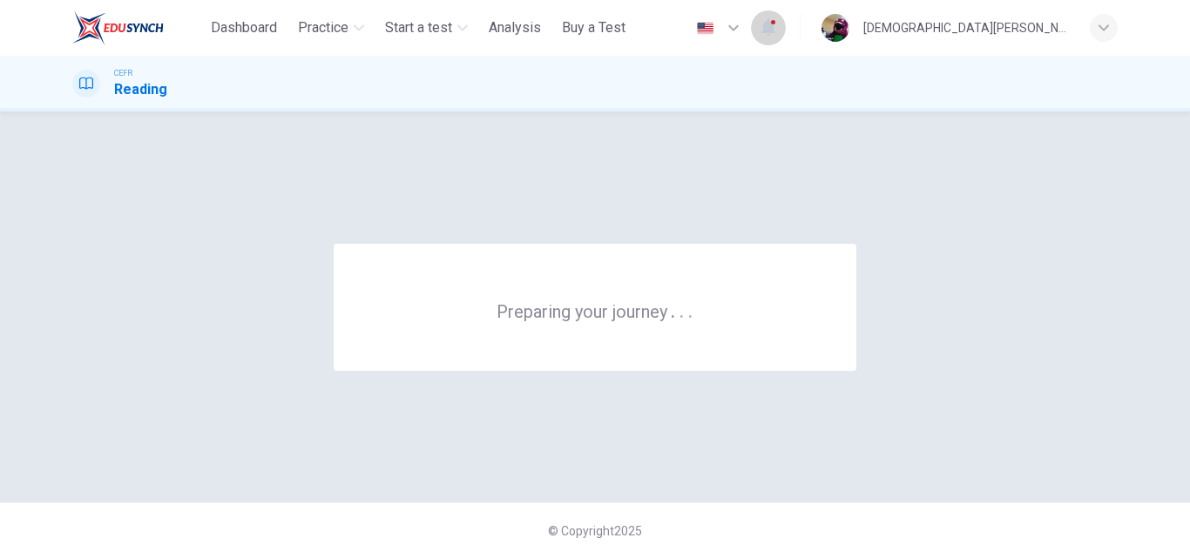
click at [779, 24] on icon "button" at bounding box center [768, 27] width 21 height 21
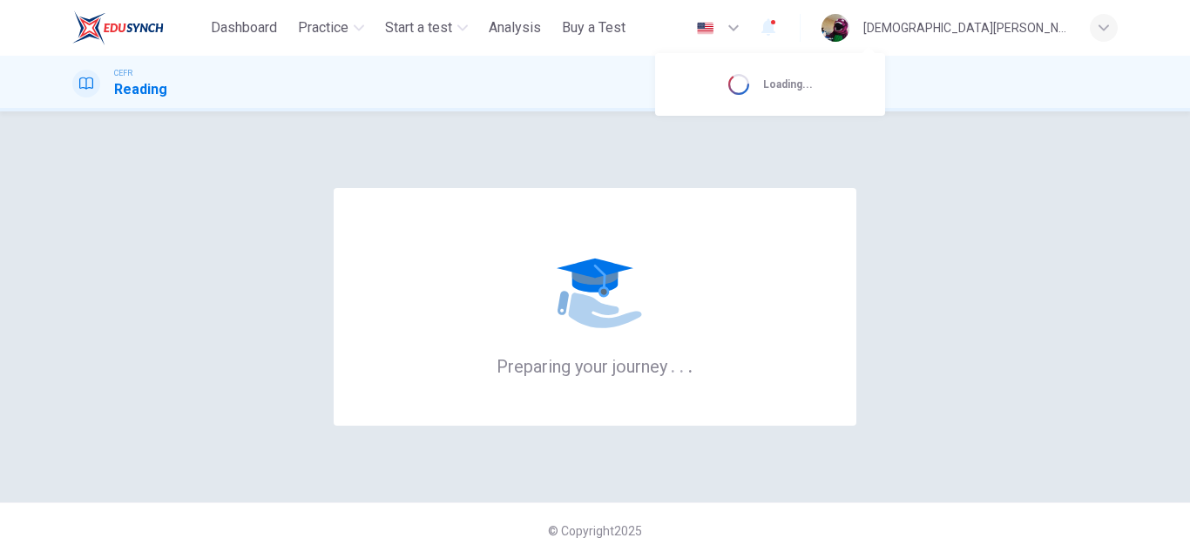
click at [647, 185] on div at bounding box center [595, 279] width 1190 height 558
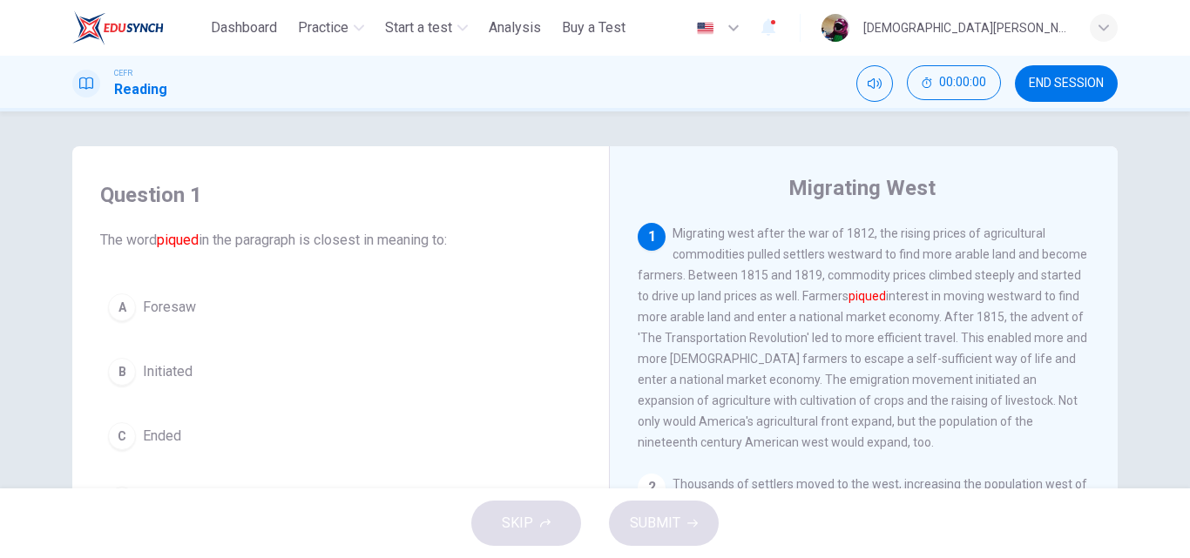
click at [859, 416] on div "1 Migrating west after the war of 1812, the rising prices of agricultural commo…" at bounding box center [864, 338] width 453 height 230
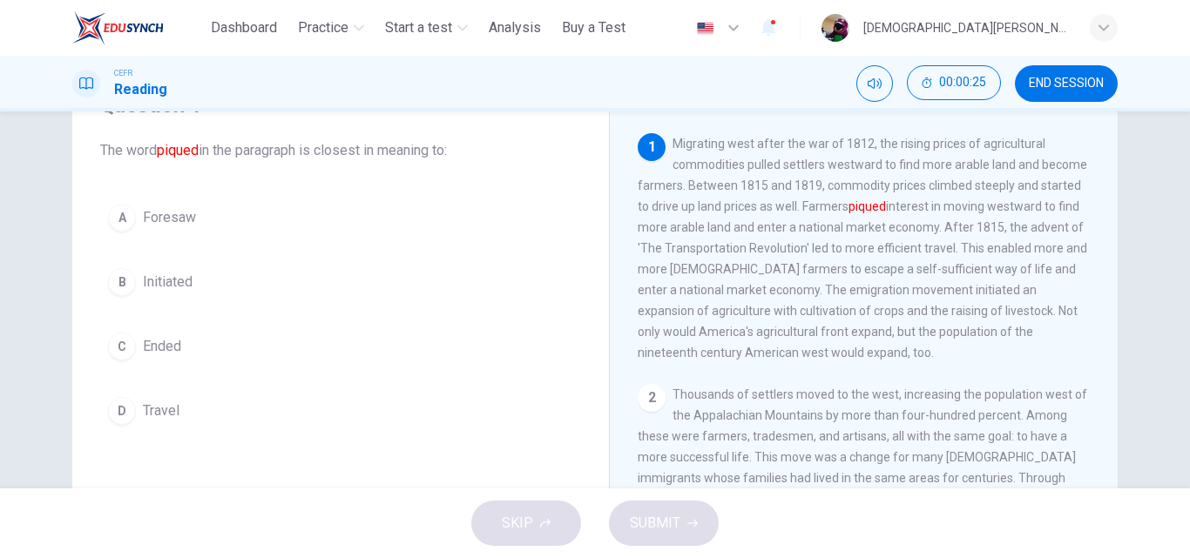
scroll to position [87, 0]
click at [223, 237] on button "A Foresaw" at bounding box center [340, 221] width 481 height 44
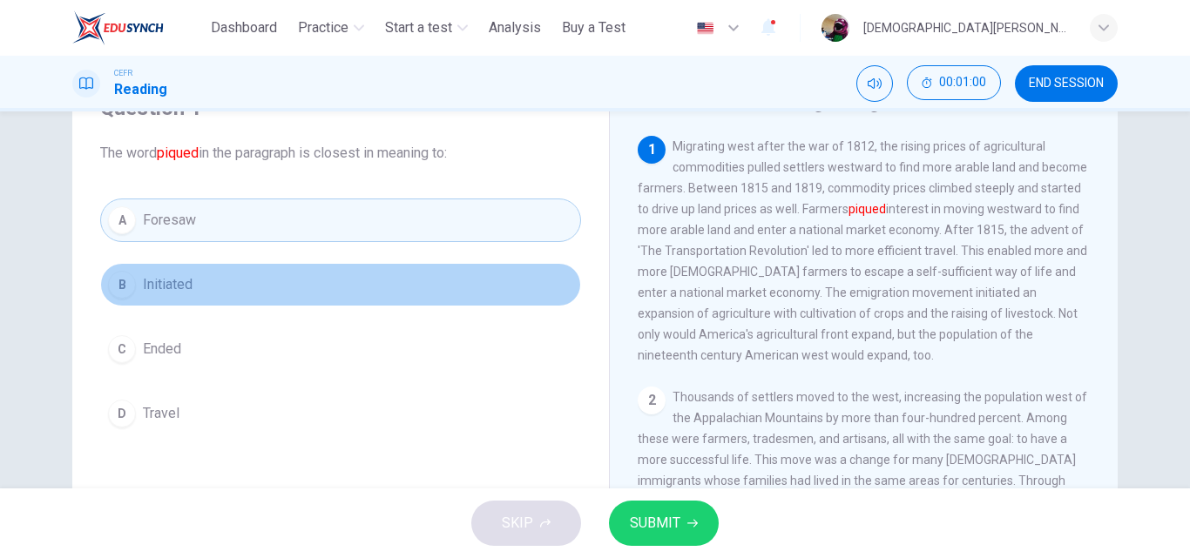
click at [252, 286] on button "B Initiated" at bounding box center [340, 285] width 481 height 44
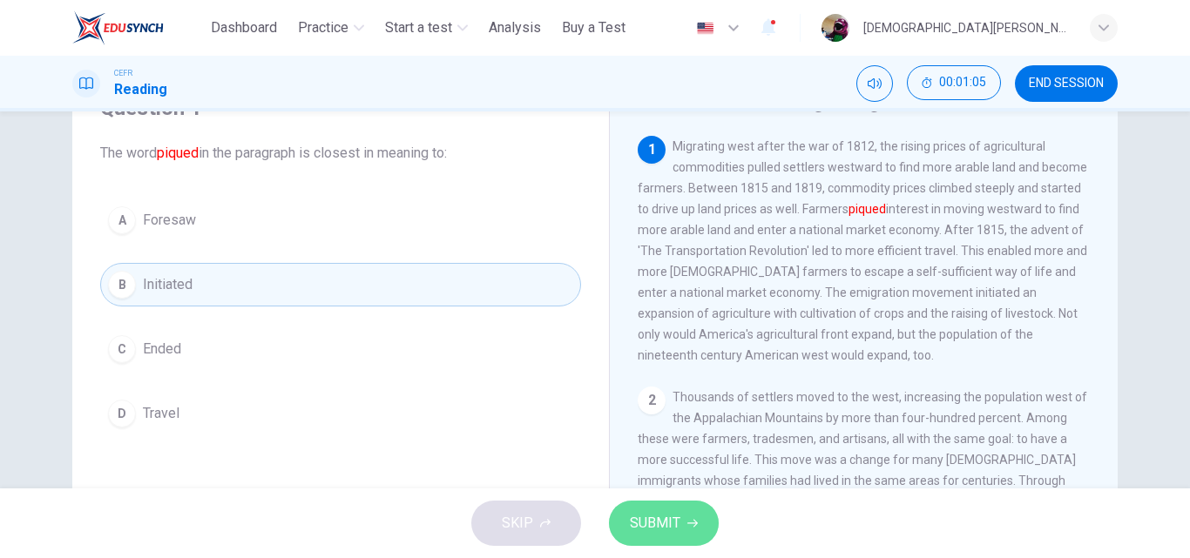
click at [660, 527] on span "SUBMIT" at bounding box center [655, 523] width 51 height 24
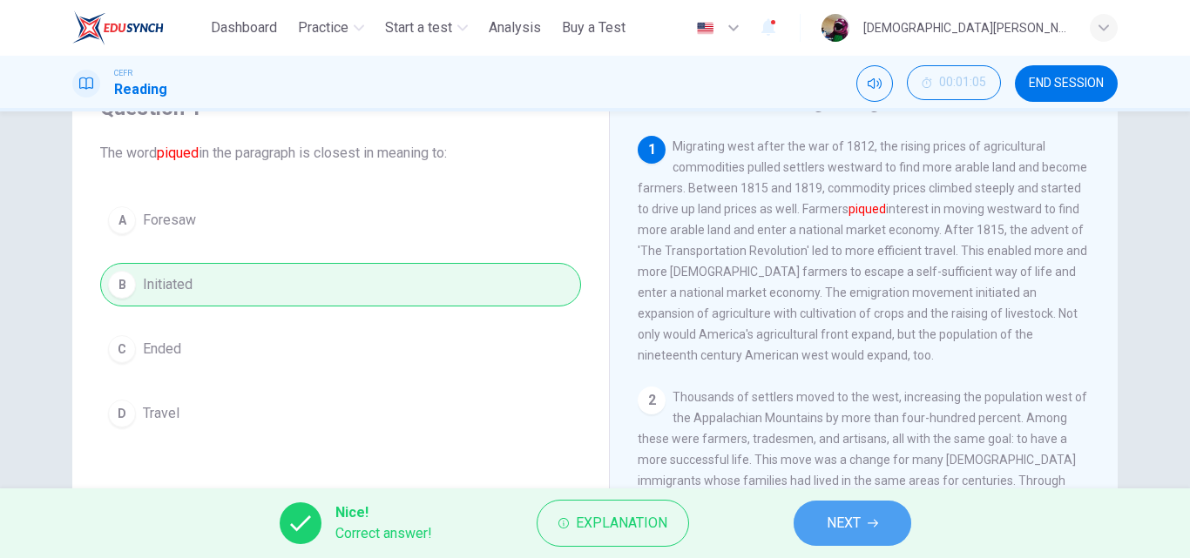
click at [860, 523] on span "NEXT" at bounding box center [844, 523] width 34 height 24
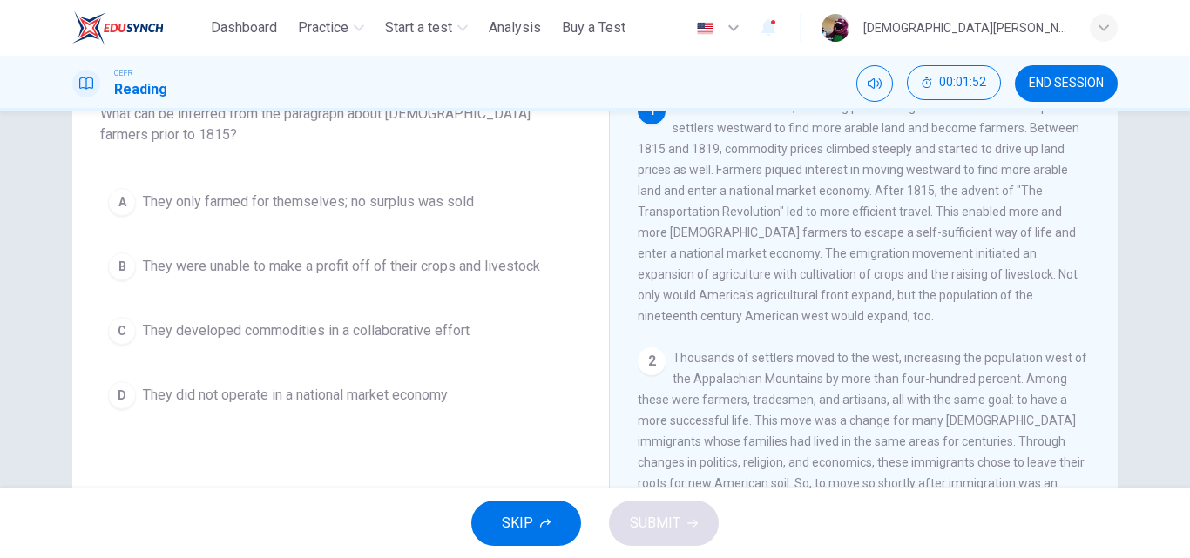
scroll to position [78, 0]
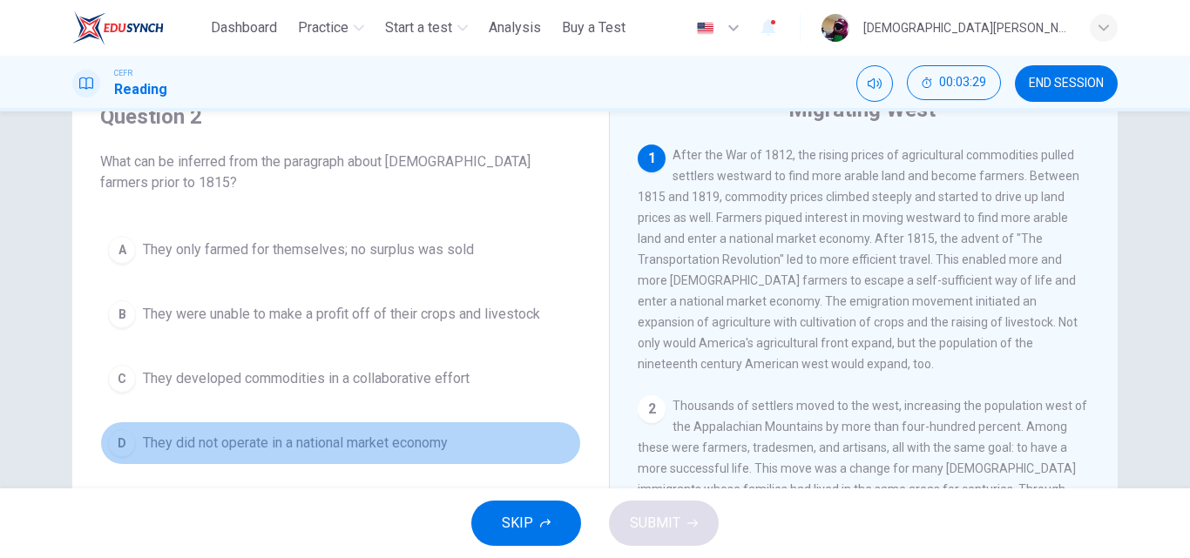
click at [314, 441] on span "They did not operate in a national market economy" at bounding box center [295, 443] width 305 height 21
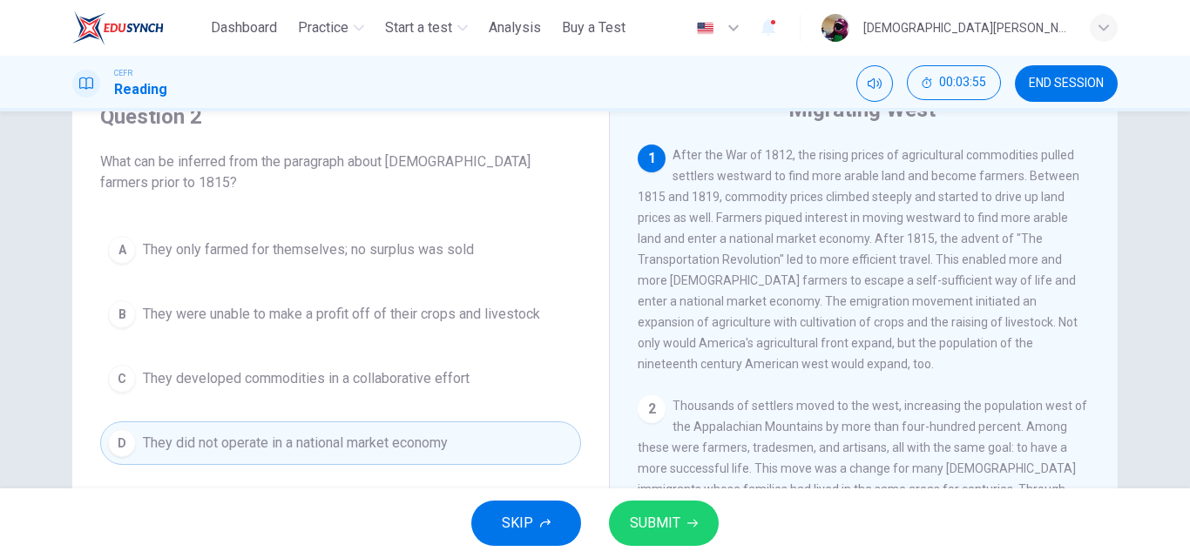
click at [459, 370] on span "They developed commodities in a collaborative effort" at bounding box center [306, 379] width 327 height 21
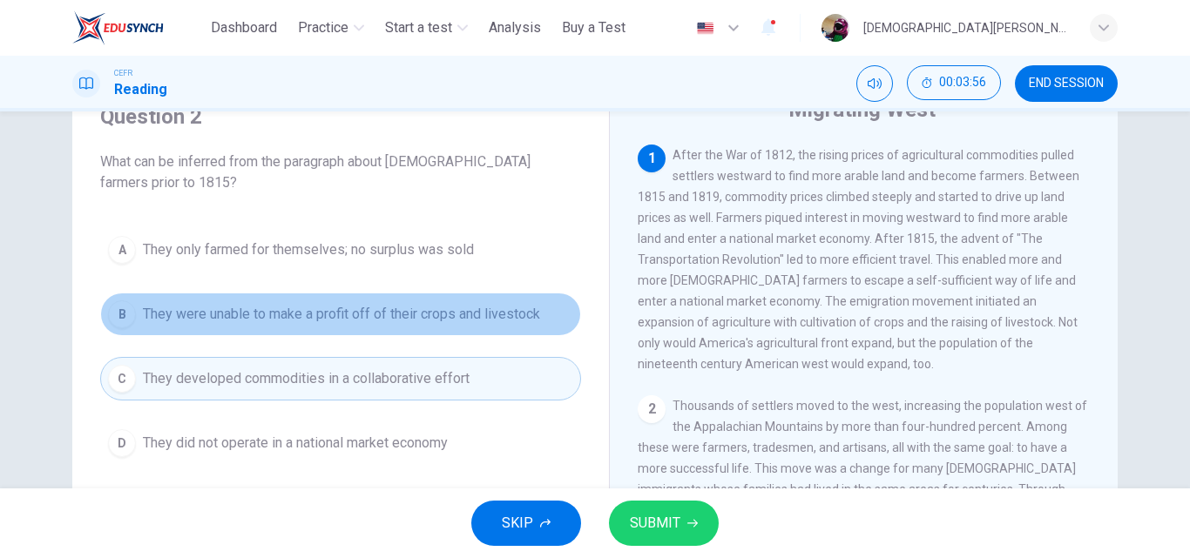
click at [467, 301] on button "B They were unable to make a profit off of their crops and livestock" at bounding box center [340, 315] width 481 height 44
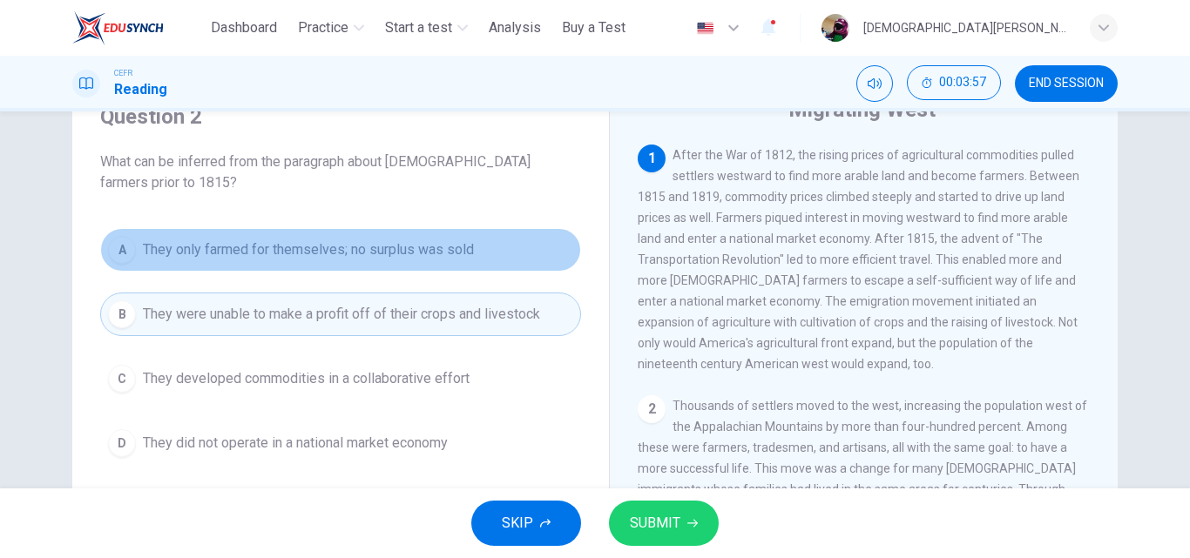
click at [441, 238] on button "A They only farmed for themselves; no surplus was sold" at bounding box center [340, 250] width 481 height 44
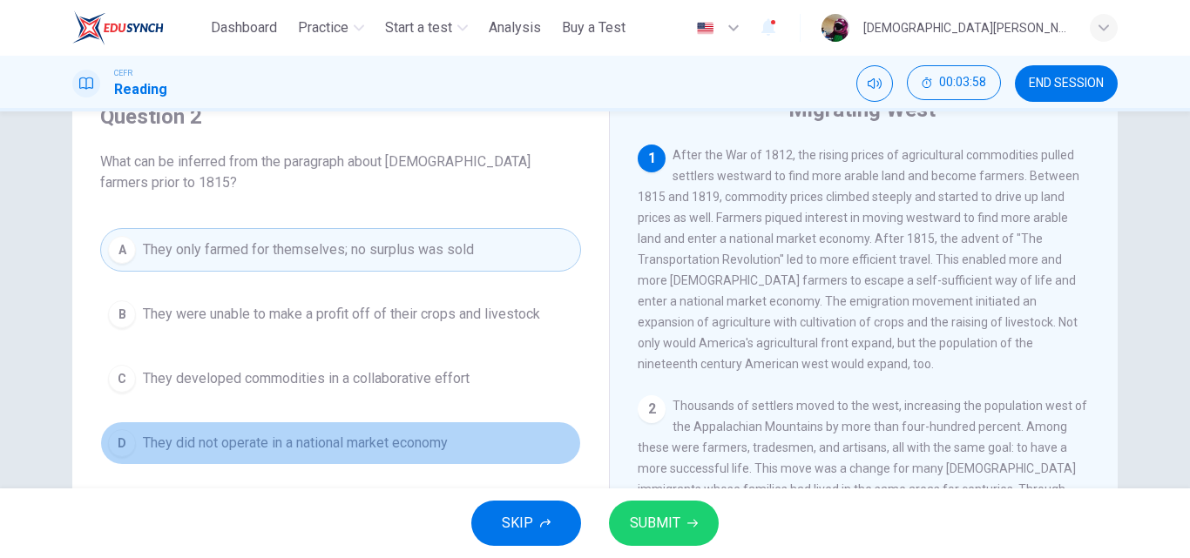
click at [305, 449] on span "They did not operate in a national market economy" at bounding box center [295, 443] width 305 height 21
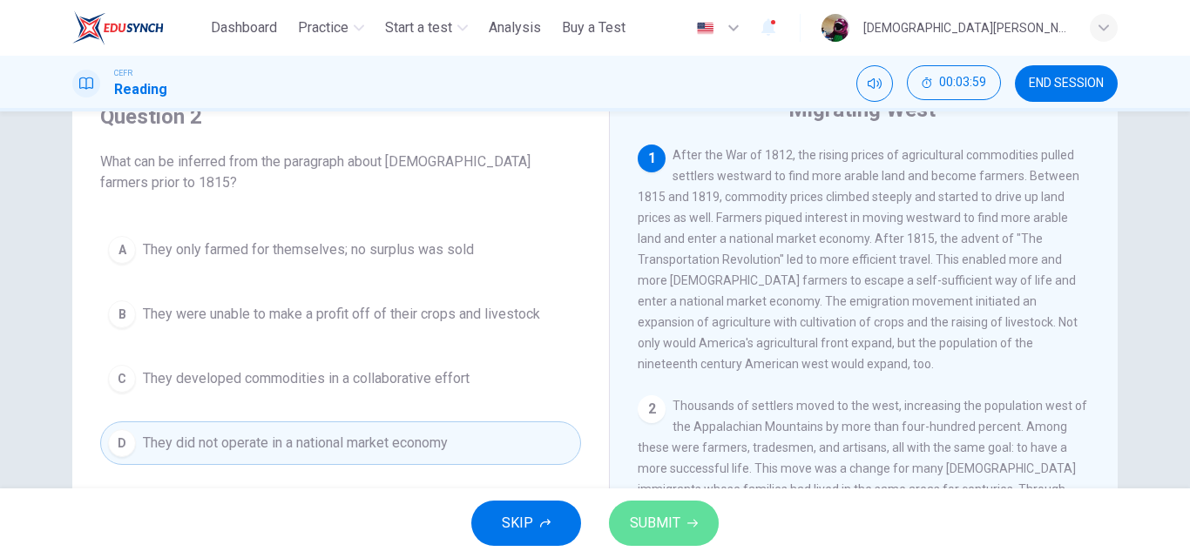
click at [660, 518] on span "SUBMIT" at bounding box center [655, 523] width 51 height 24
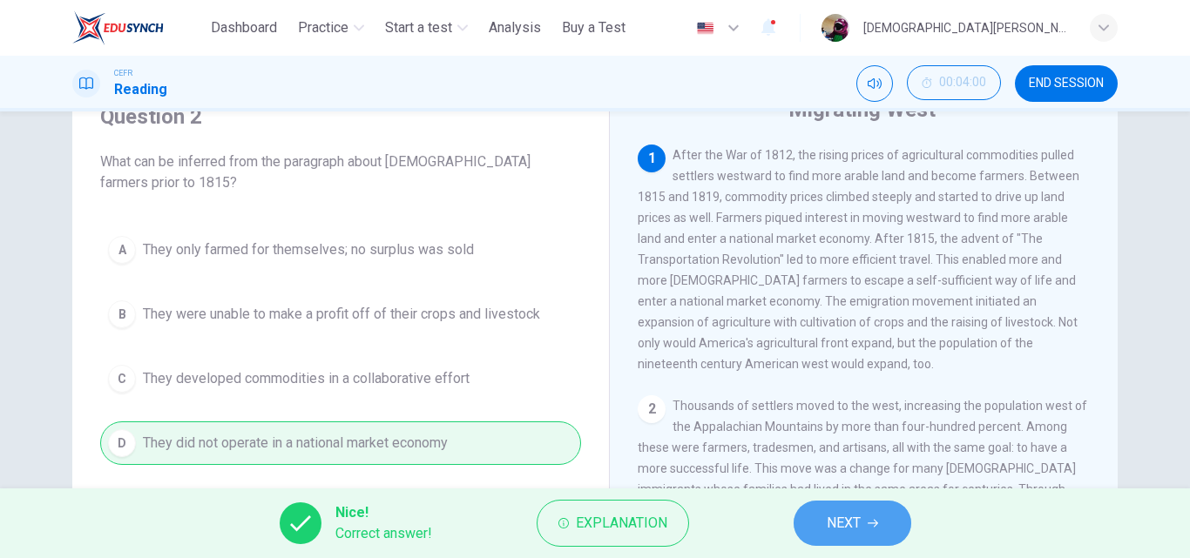
click at [835, 518] on span "NEXT" at bounding box center [844, 523] width 34 height 24
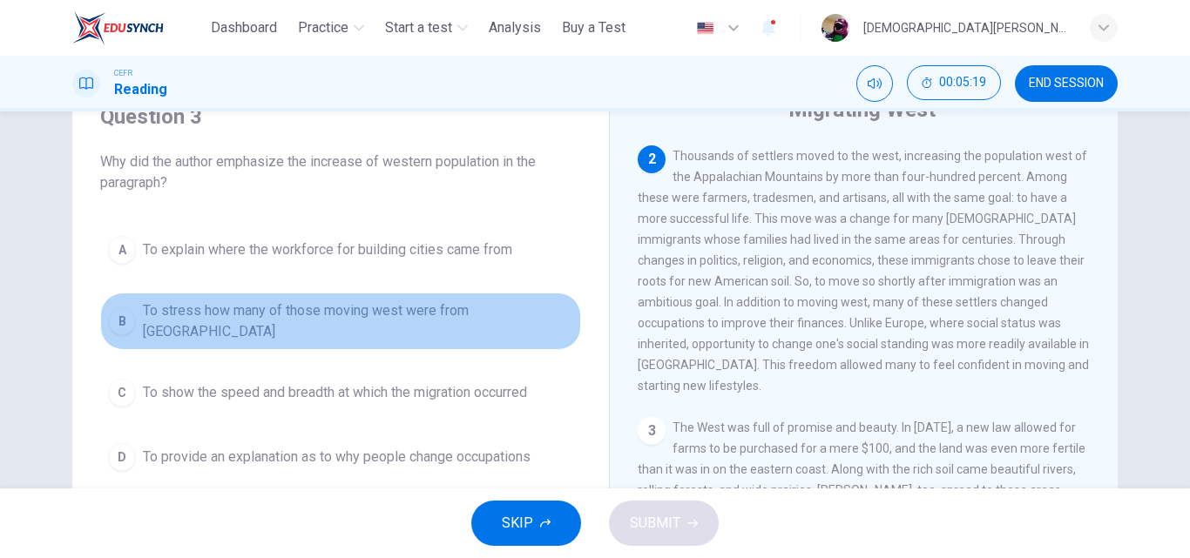
click at [299, 321] on span "To stress how many of those moving west were from Europe" at bounding box center [358, 322] width 430 height 42
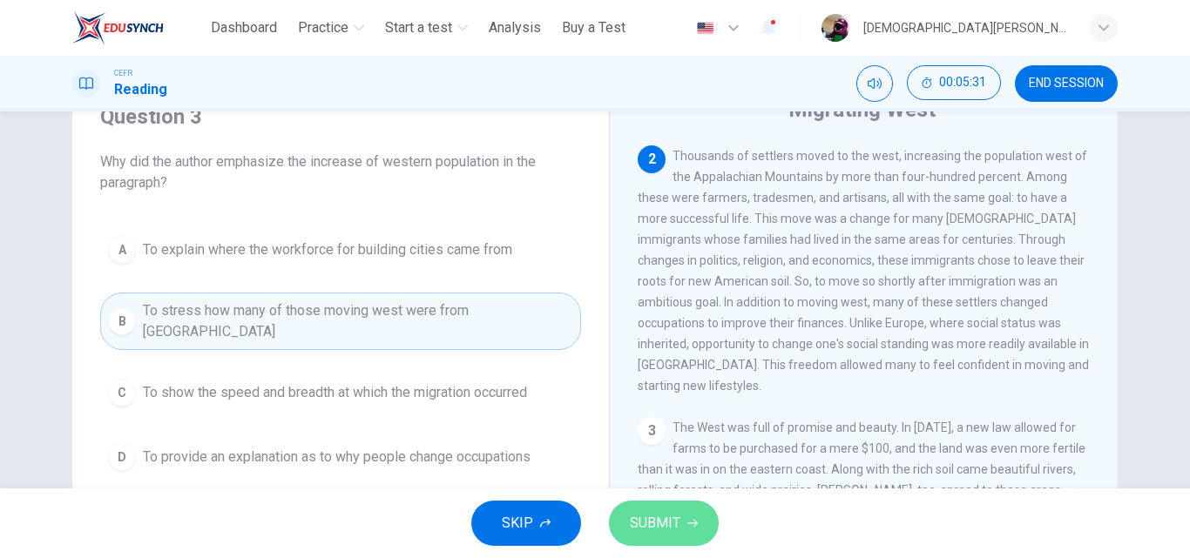
click at [680, 515] on button "SUBMIT" at bounding box center [664, 523] width 110 height 45
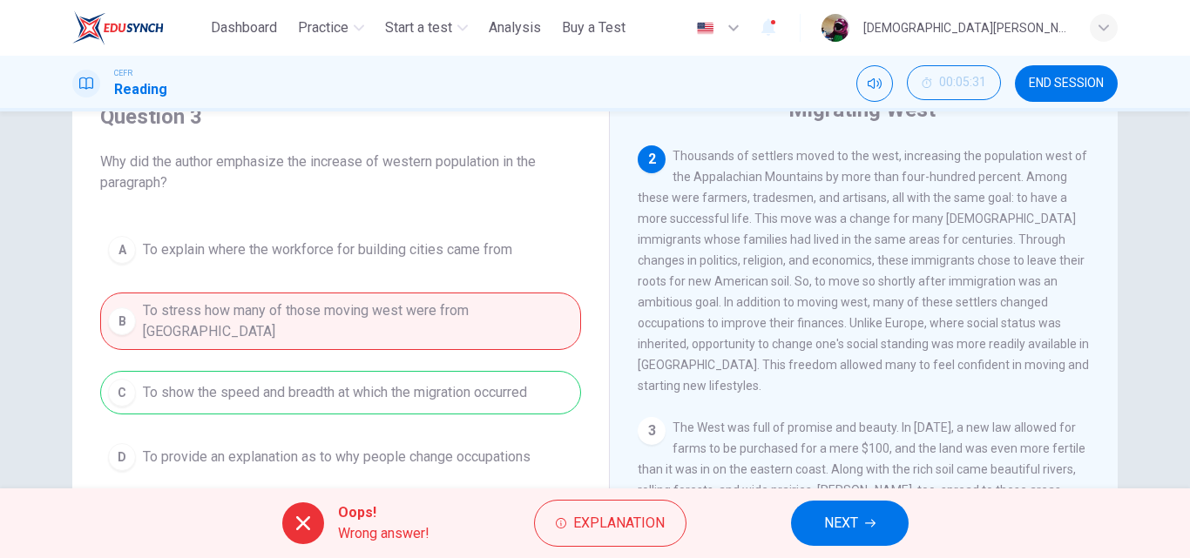
click at [833, 551] on div "Oops! Wrong answer! Explanation NEXT" at bounding box center [595, 524] width 1190 height 70
click at [835, 543] on button "NEXT" at bounding box center [850, 523] width 118 height 45
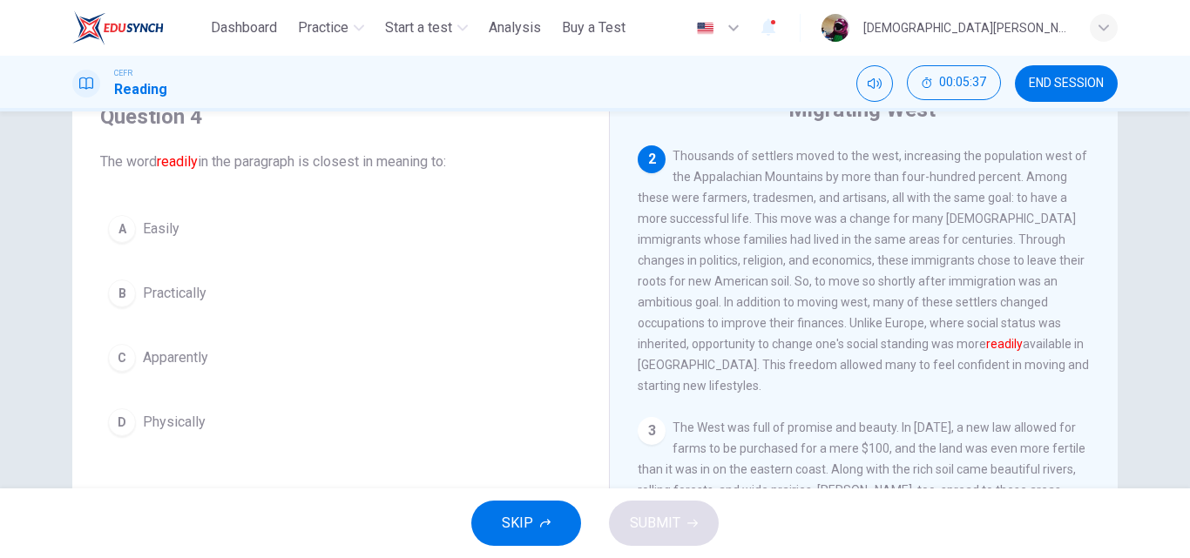
click at [182, 204] on div "Question 4 The word readily in the paragraph is closest in meaning to: A Easily…" at bounding box center [340, 273] width 509 height 376
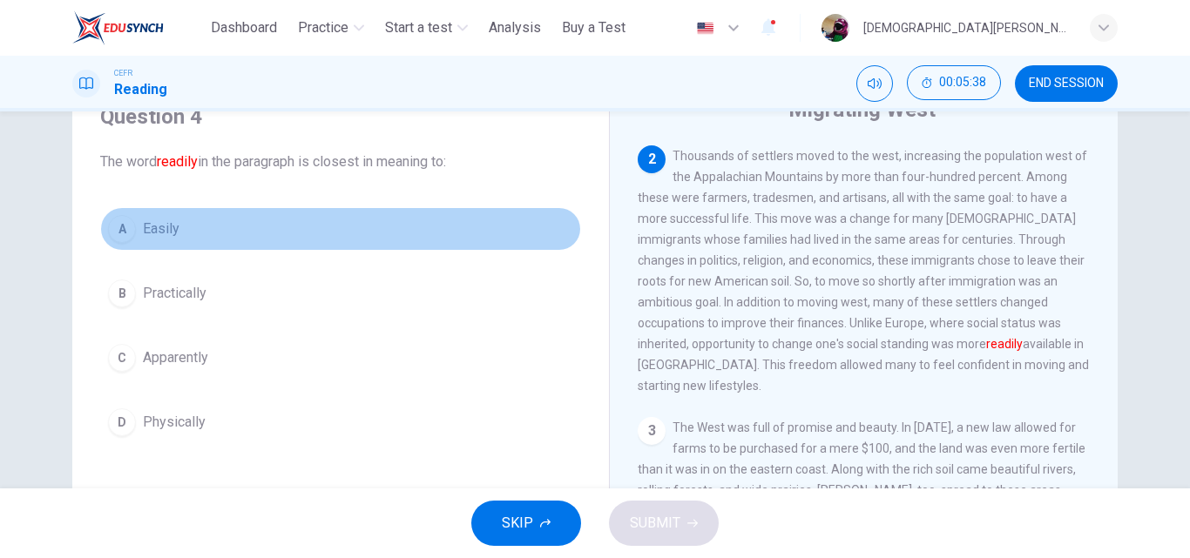
click at [170, 229] on span "Easily" at bounding box center [161, 229] width 37 height 21
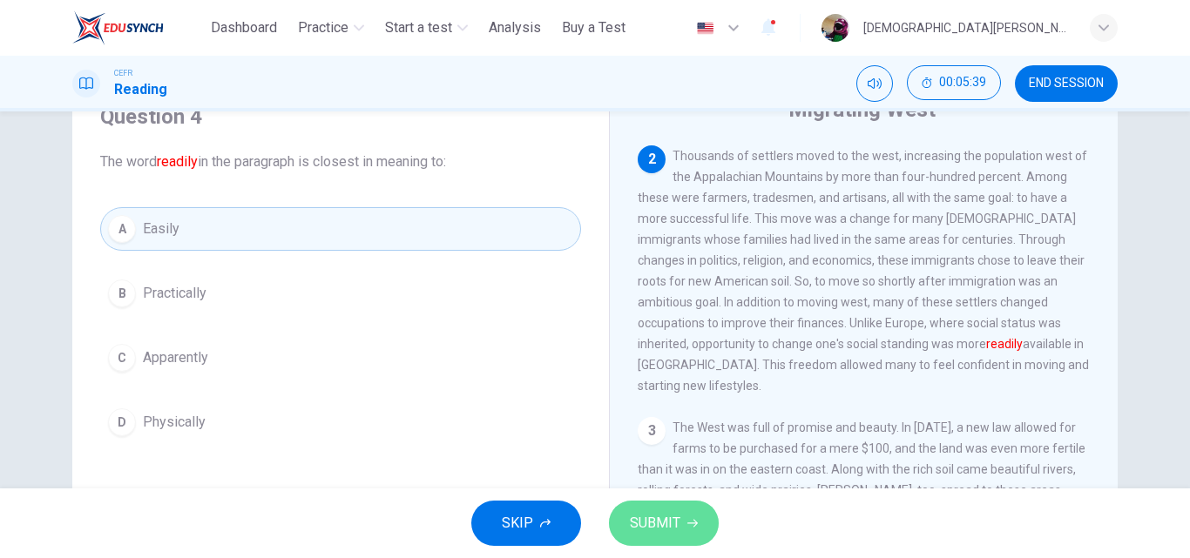
click at [655, 523] on span "SUBMIT" at bounding box center [655, 523] width 51 height 24
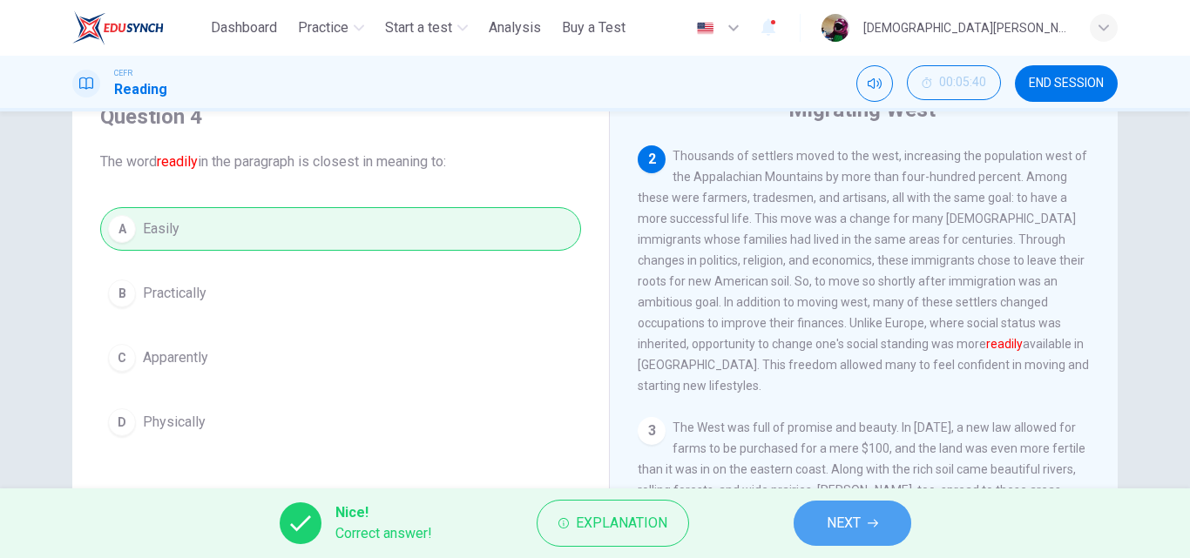
click at [855, 538] on button "NEXT" at bounding box center [853, 523] width 118 height 45
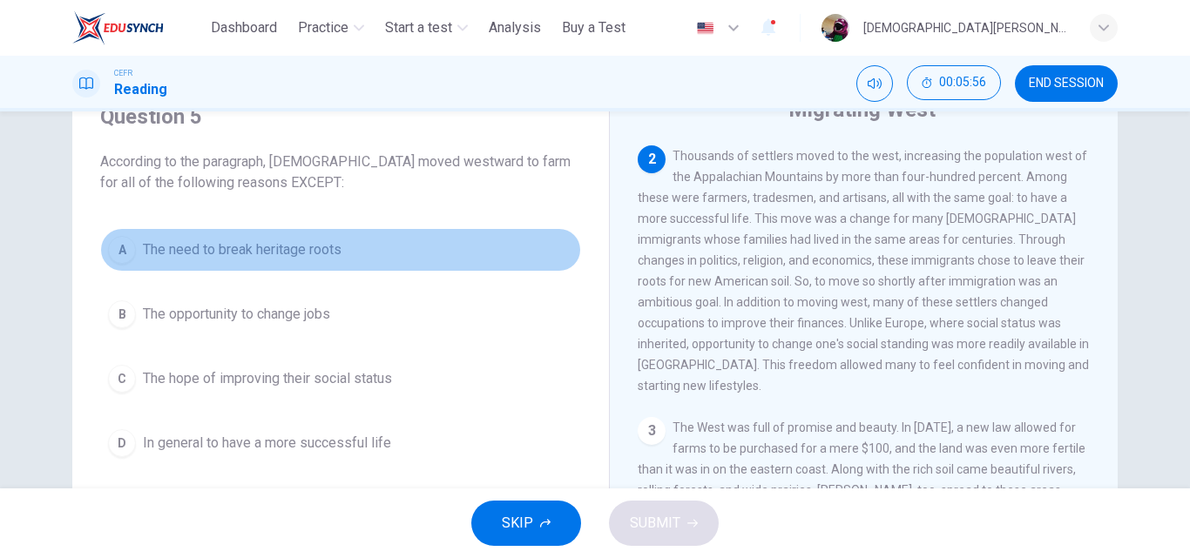
click at [250, 234] on button "A The need to break heritage roots" at bounding box center [340, 250] width 481 height 44
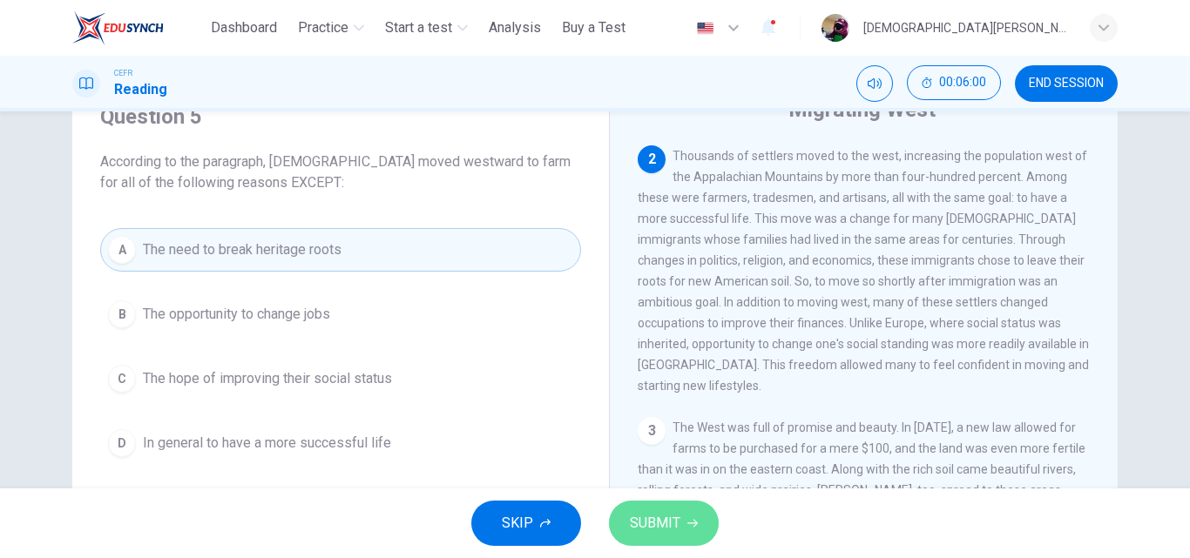
click at [673, 521] on span "SUBMIT" at bounding box center [655, 523] width 51 height 24
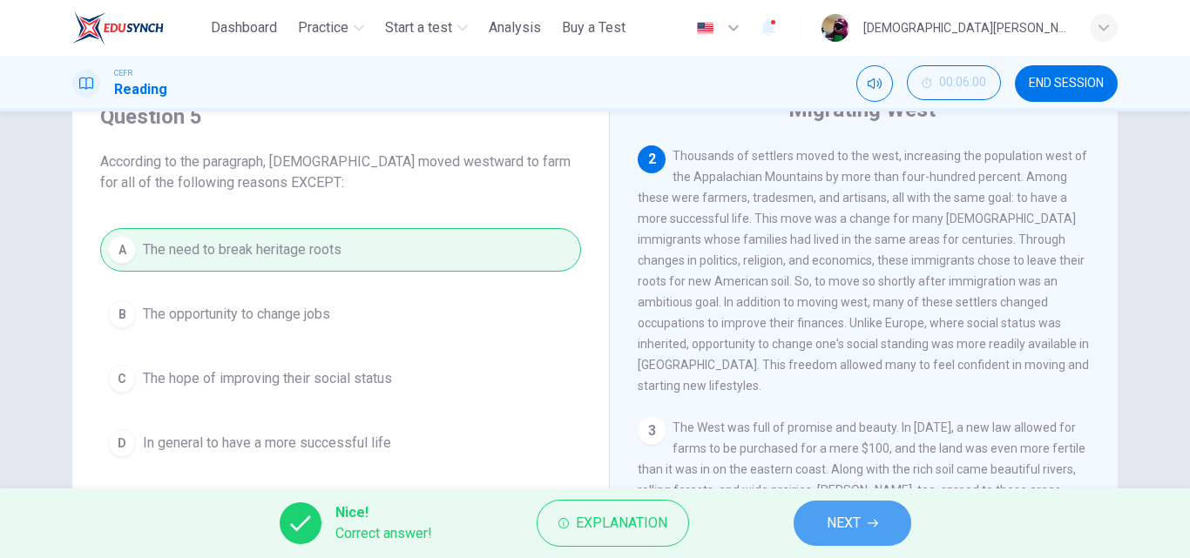
click at [842, 515] on span "NEXT" at bounding box center [844, 523] width 34 height 24
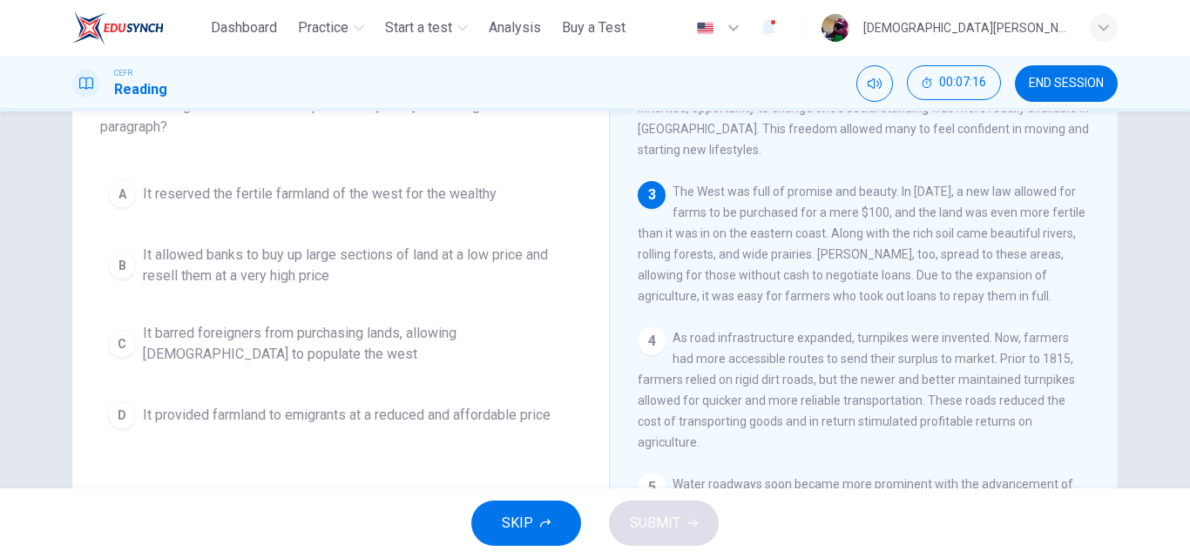
scroll to position [135, 0]
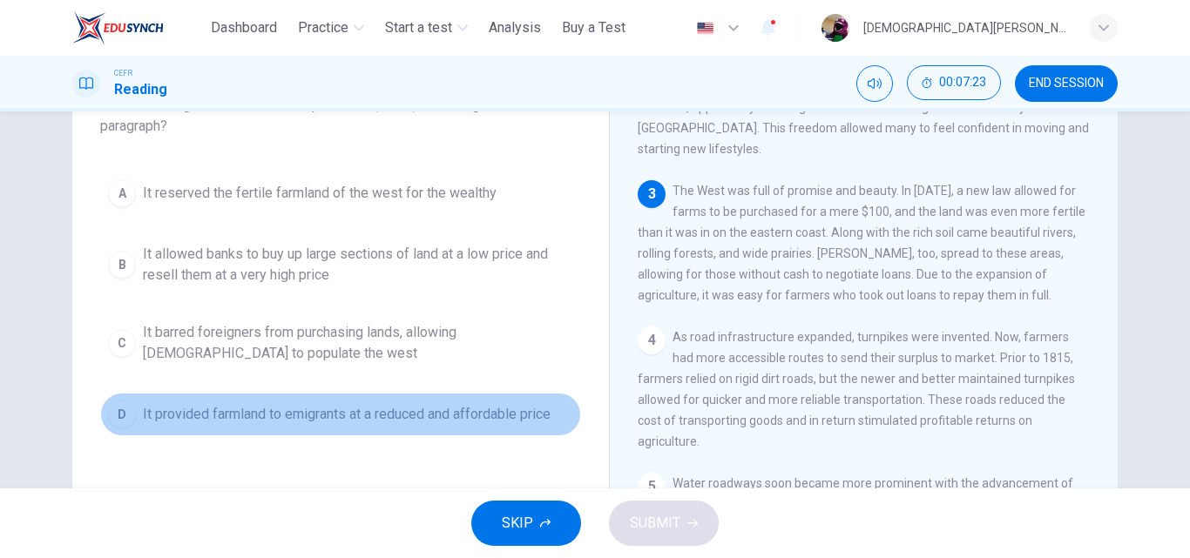
click at [278, 404] on span "It provided farmland to emigrants at a reduced and affordable price" at bounding box center [347, 414] width 408 height 21
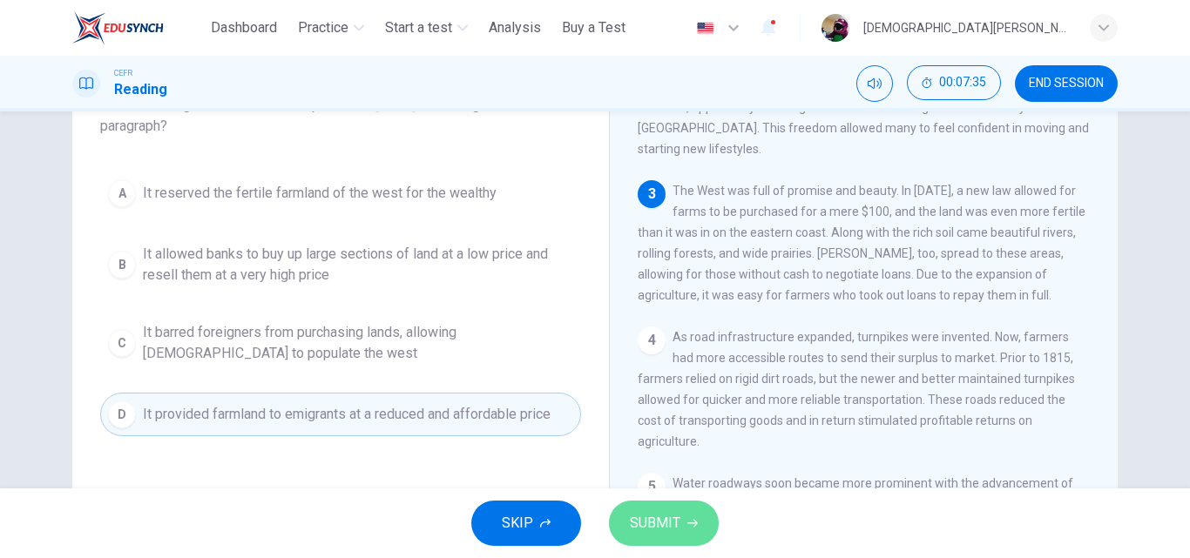
click at [662, 534] on span "SUBMIT" at bounding box center [655, 523] width 51 height 24
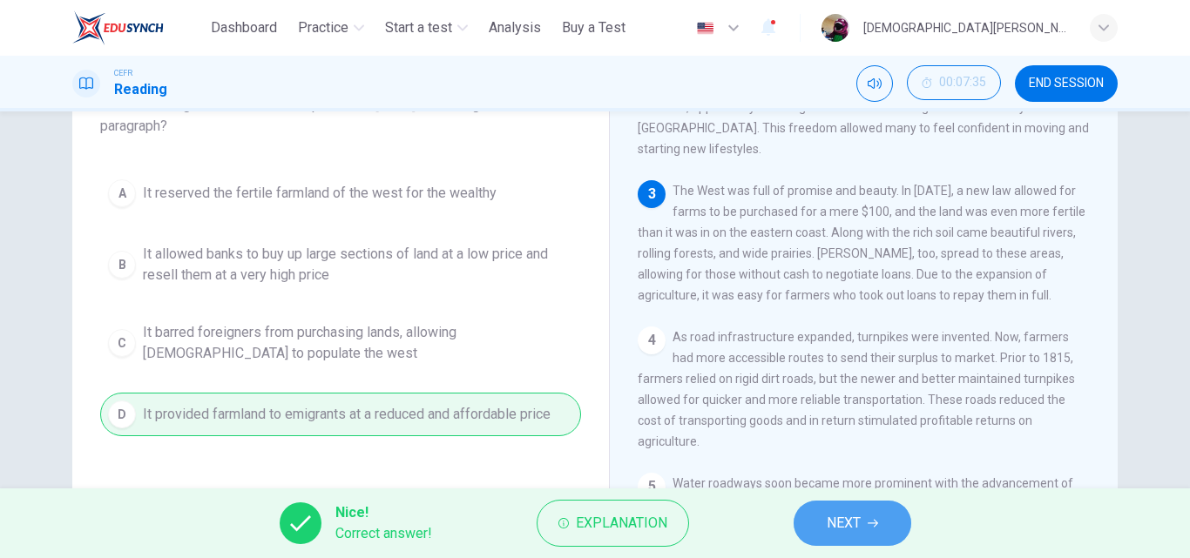
click at [850, 521] on span "NEXT" at bounding box center [844, 523] width 34 height 24
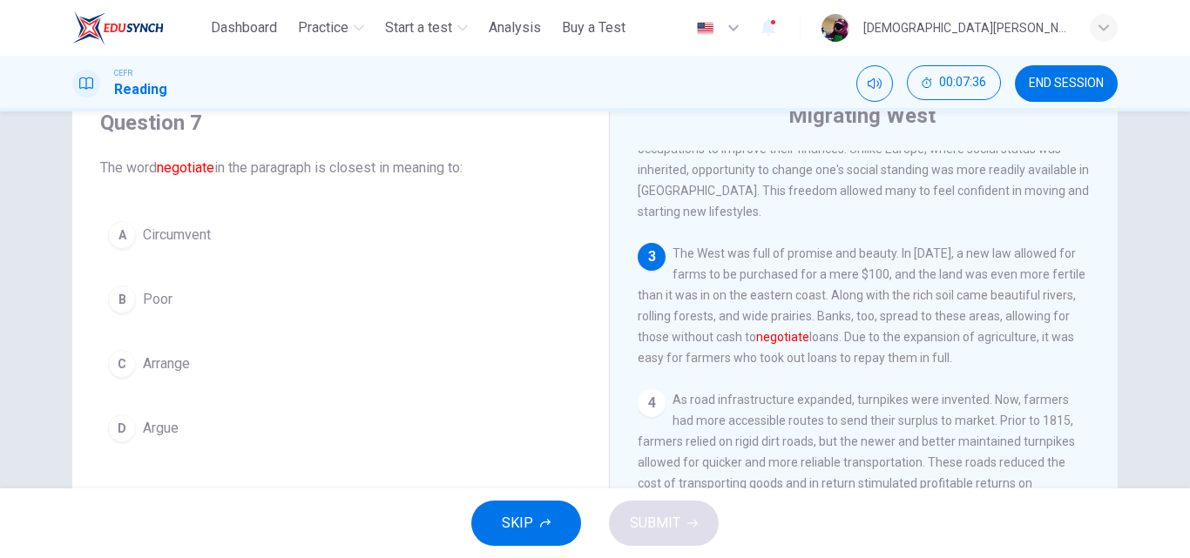
scroll to position [76, 0]
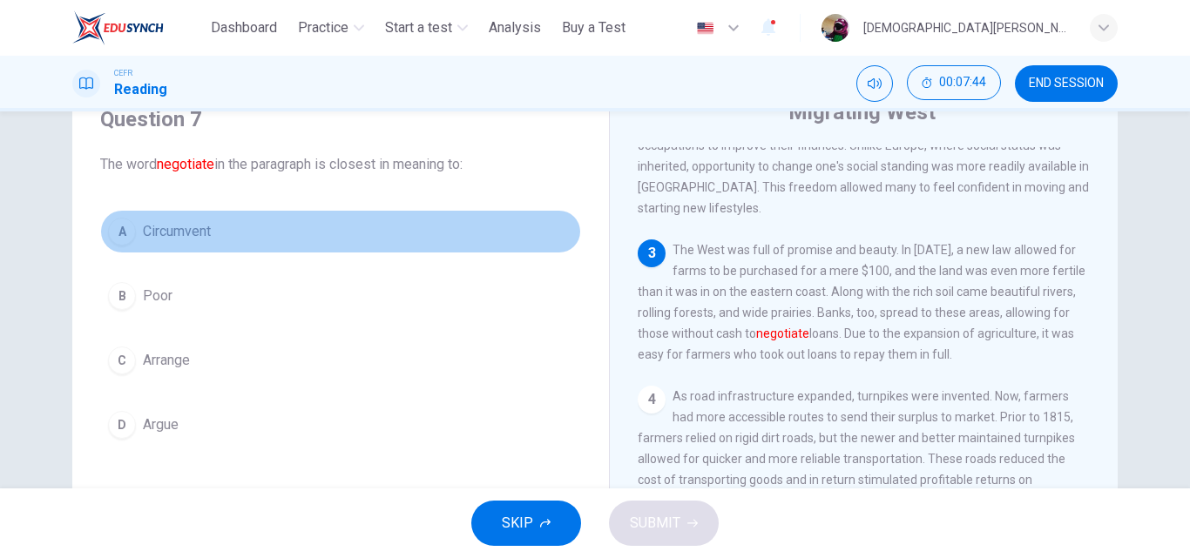
click at [227, 241] on button "A Circumvent" at bounding box center [340, 232] width 481 height 44
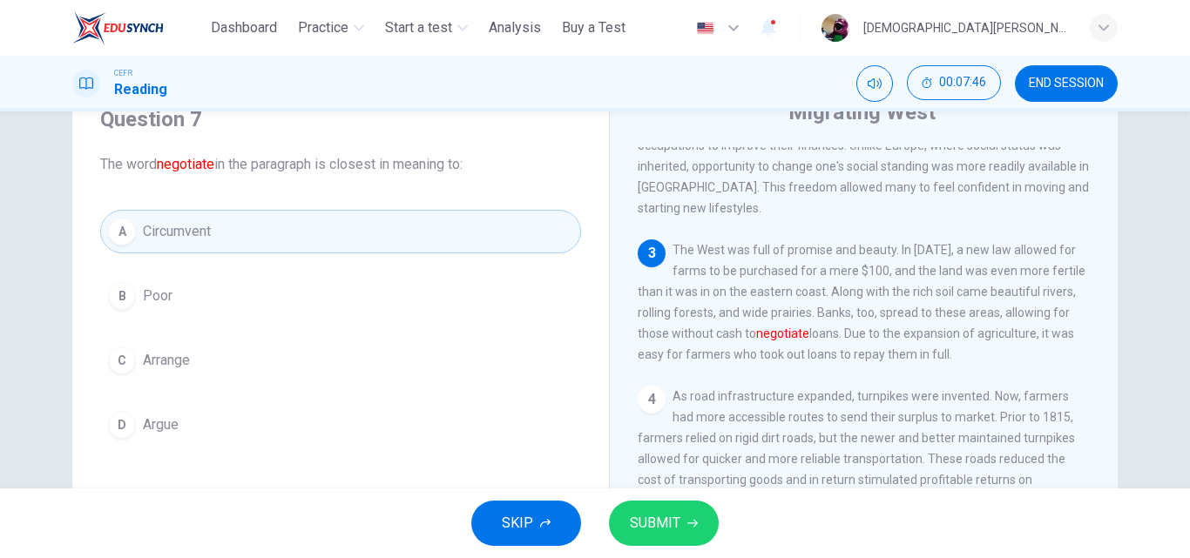
click at [200, 272] on div "A Circumvent B Poor C Arrange D Argue" at bounding box center [340, 328] width 481 height 237
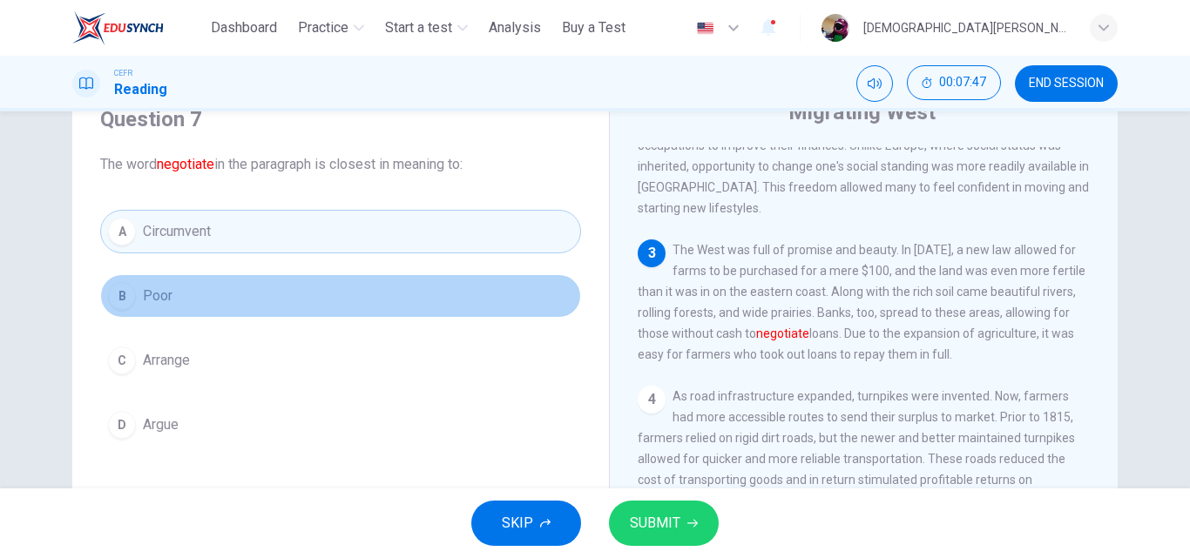
click at [200, 297] on button "B Poor" at bounding box center [340, 296] width 481 height 44
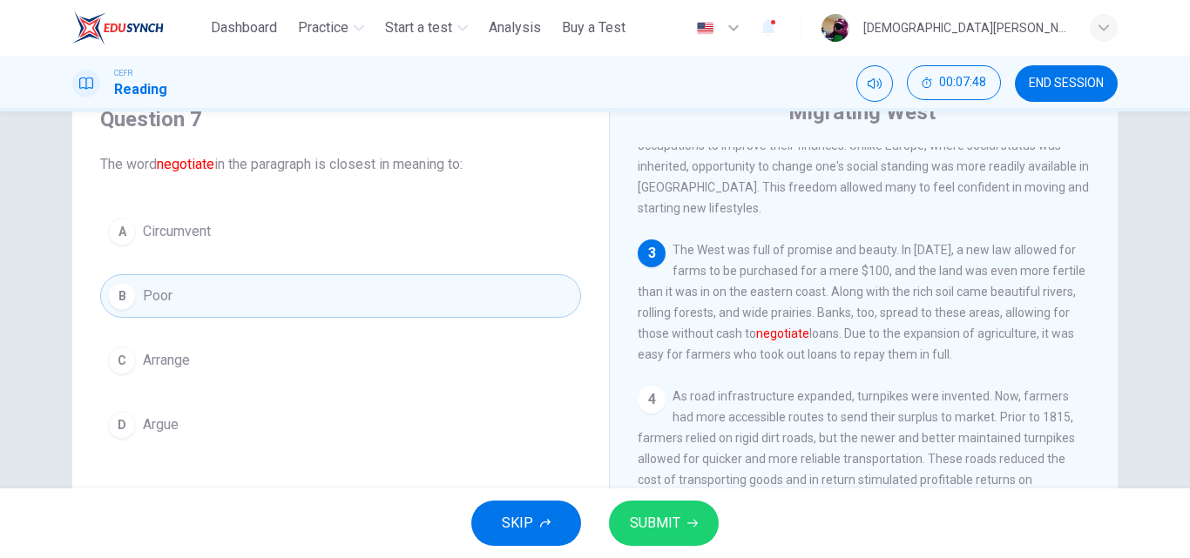
click at [184, 390] on div "A Circumvent B Poor C Arrange D Argue" at bounding box center [340, 328] width 481 height 237
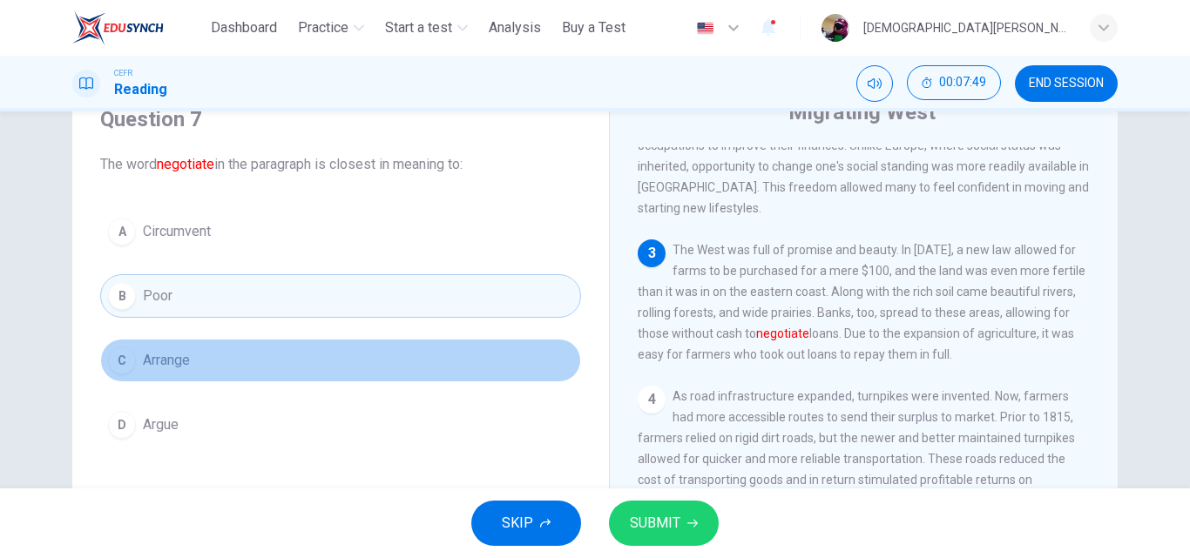
click at [186, 365] on span "Arrange" at bounding box center [166, 360] width 47 height 21
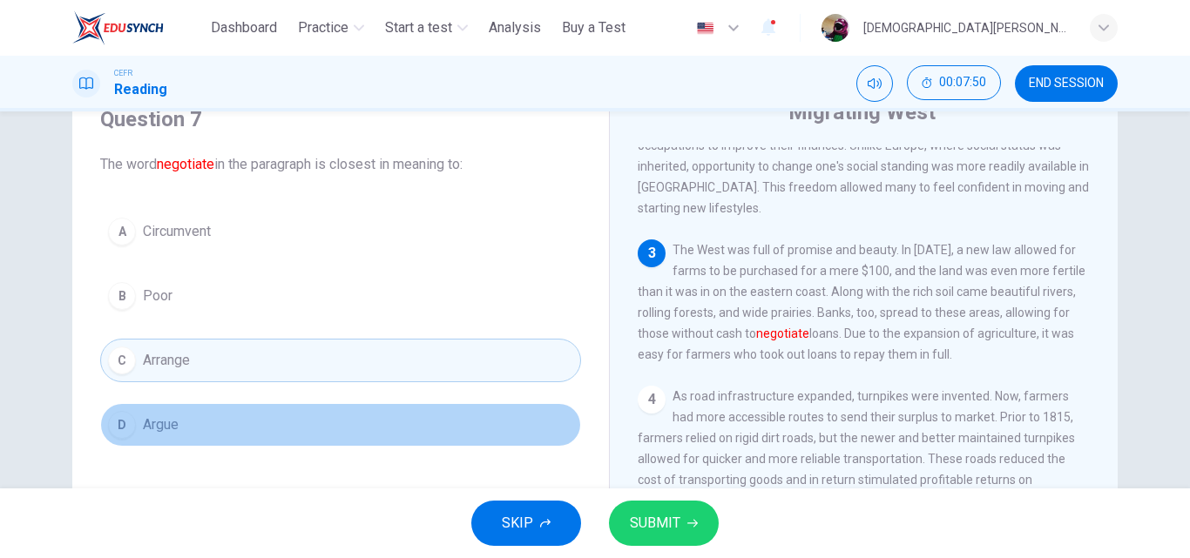
click at [166, 430] on span "Argue" at bounding box center [161, 425] width 36 height 21
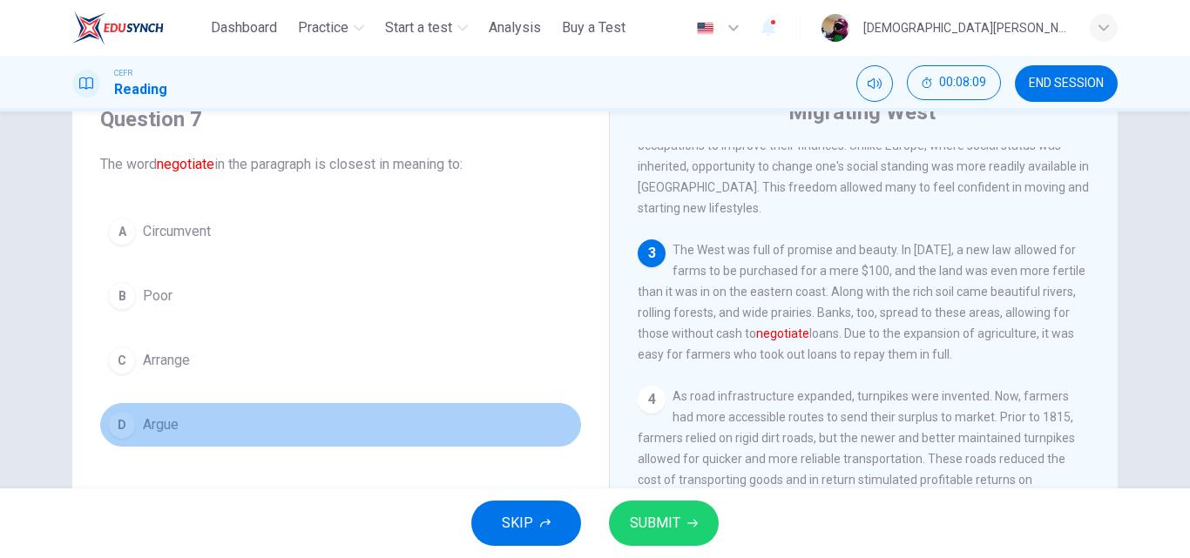
click at [378, 435] on button "D Argue" at bounding box center [340, 425] width 481 height 44
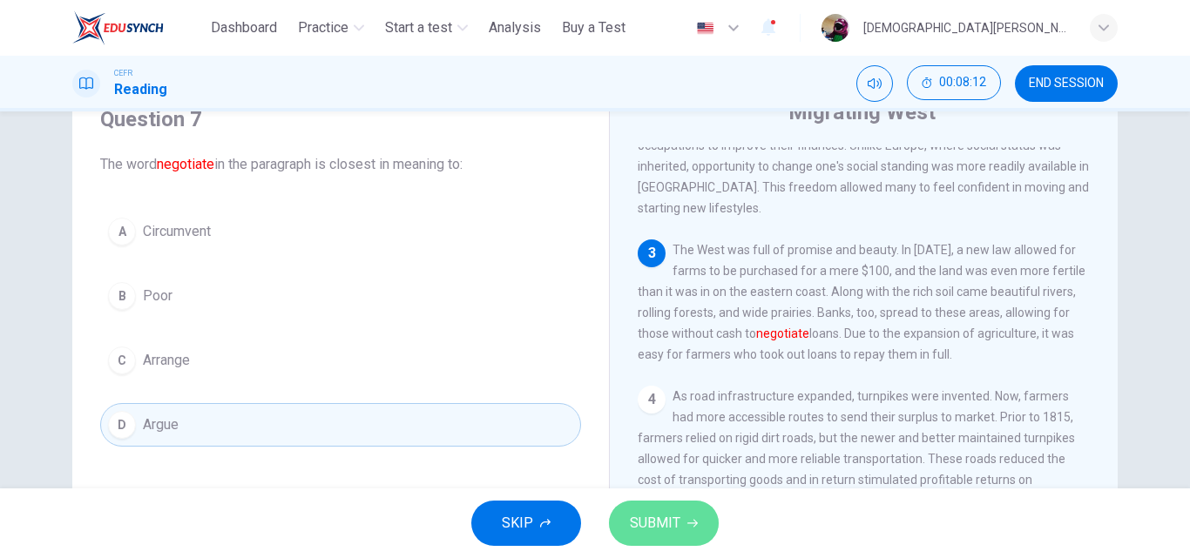
click at [673, 525] on span "SUBMIT" at bounding box center [655, 523] width 51 height 24
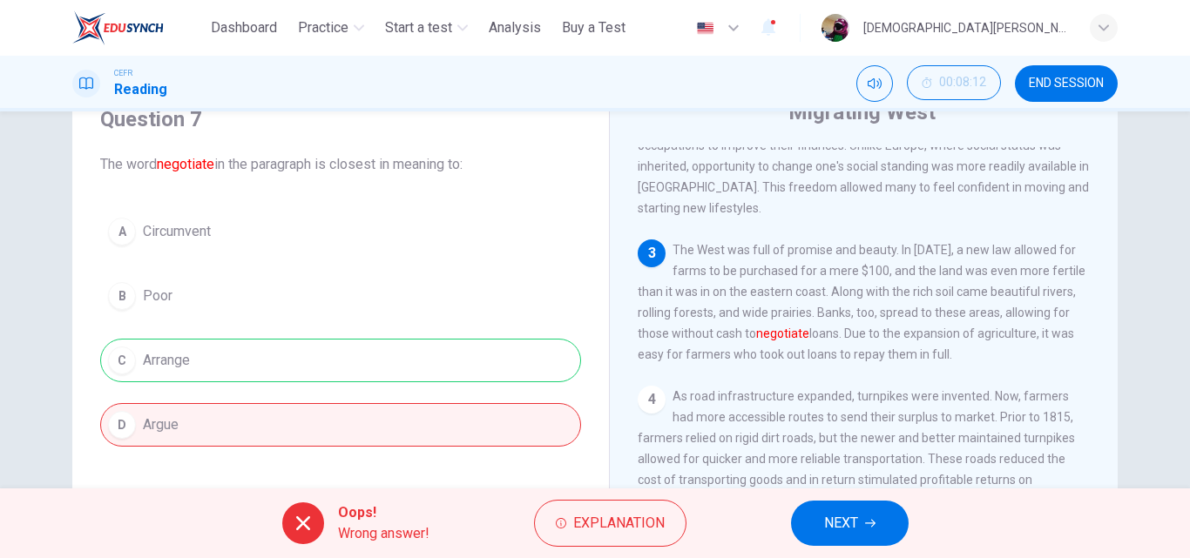
click at [843, 522] on span "NEXT" at bounding box center [841, 523] width 34 height 24
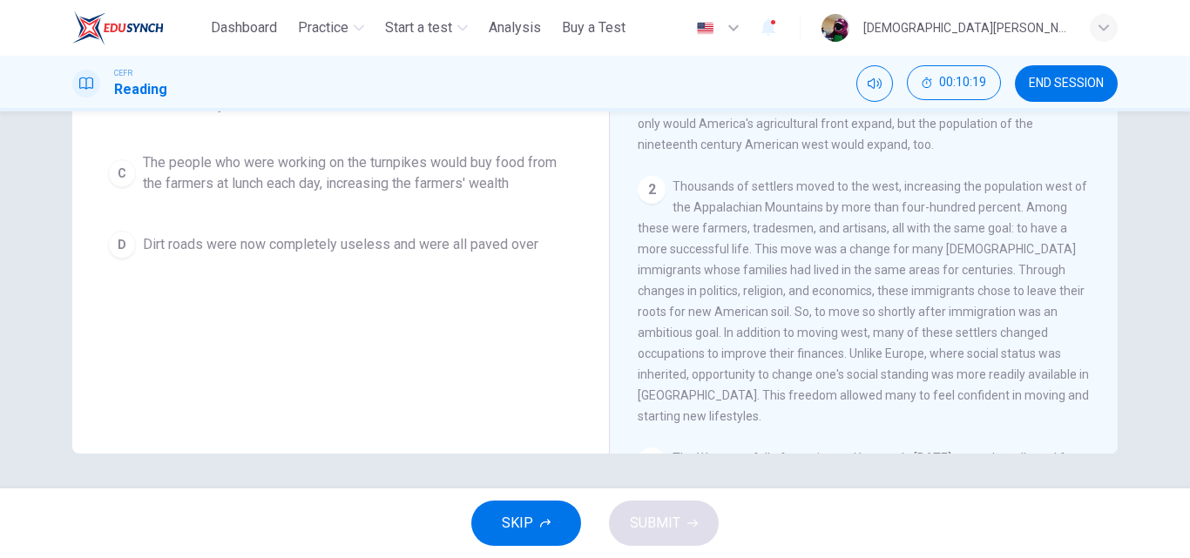
scroll to position [0, 0]
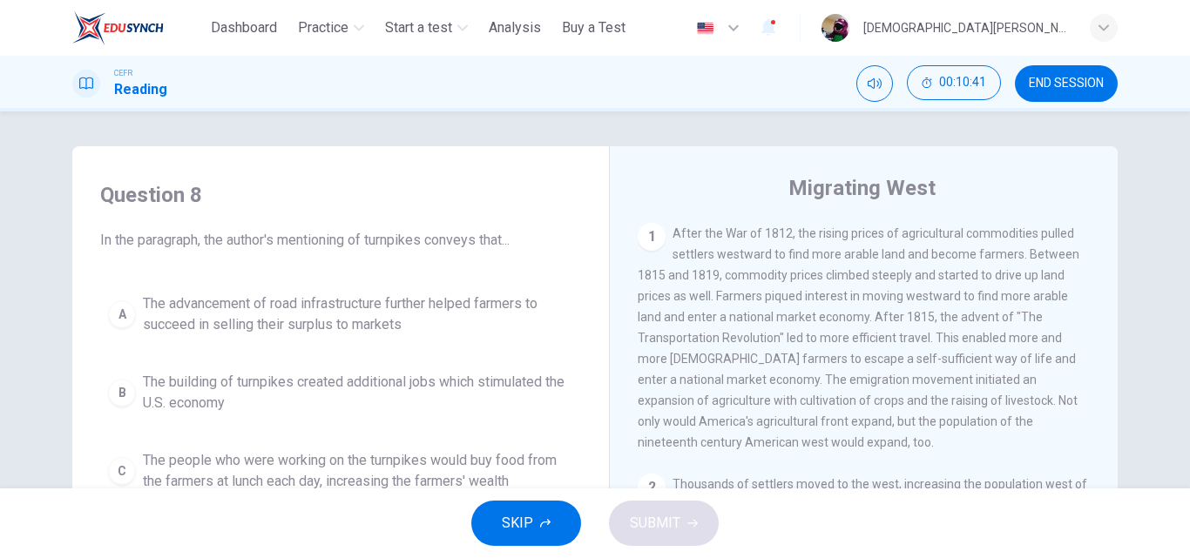
click at [344, 45] on div "Dashboard Practice Start a test Analysis Buy a Test English ** ​ Muhammad Danish" at bounding box center [594, 28] width 1045 height 56
click at [1055, 71] on button "END SESSION" at bounding box center [1066, 83] width 103 height 37
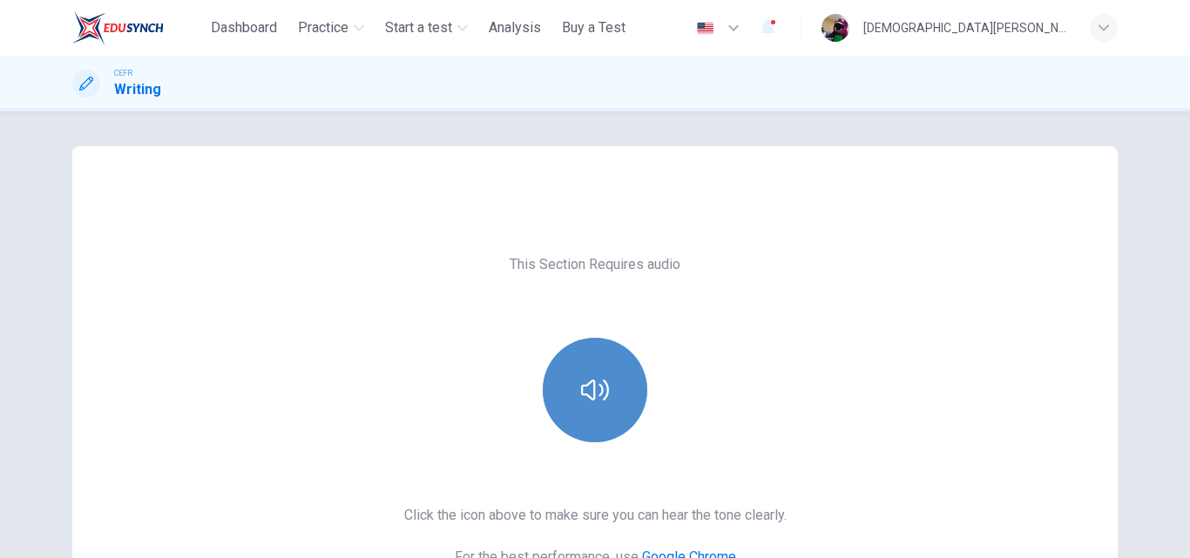
click at [595, 386] on icon "button" at bounding box center [595, 390] width 28 height 28
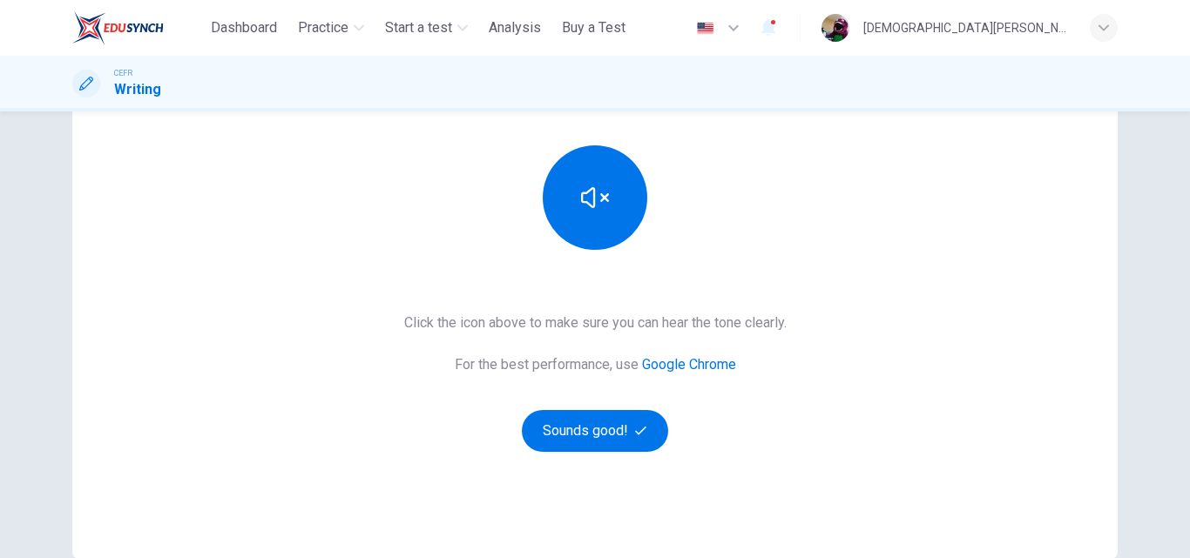
scroll to position [190, 0]
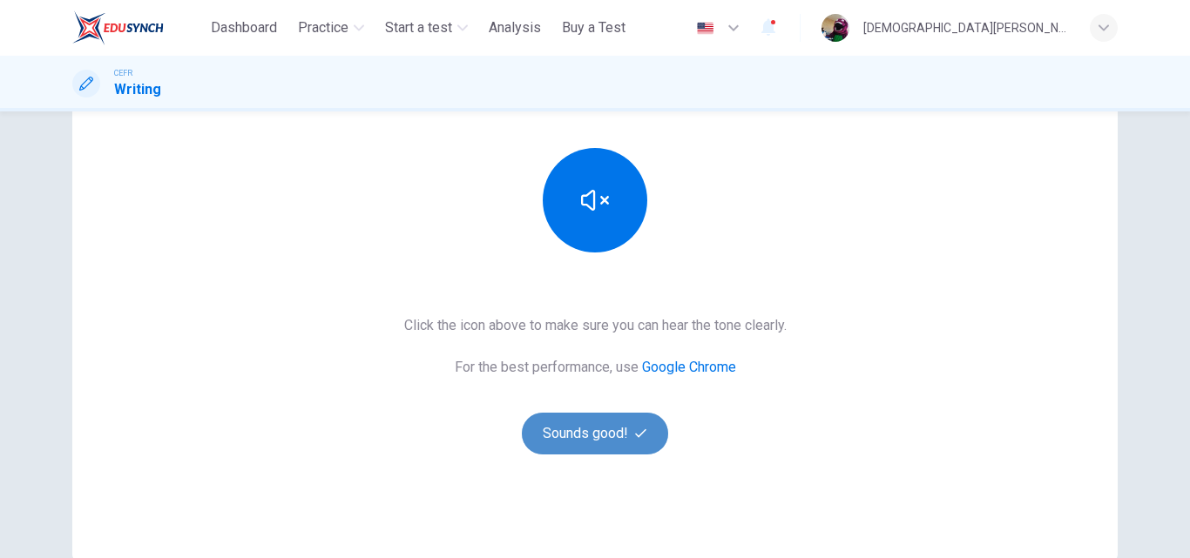
click at [594, 432] on button "Sounds good!" at bounding box center [595, 434] width 146 height 42
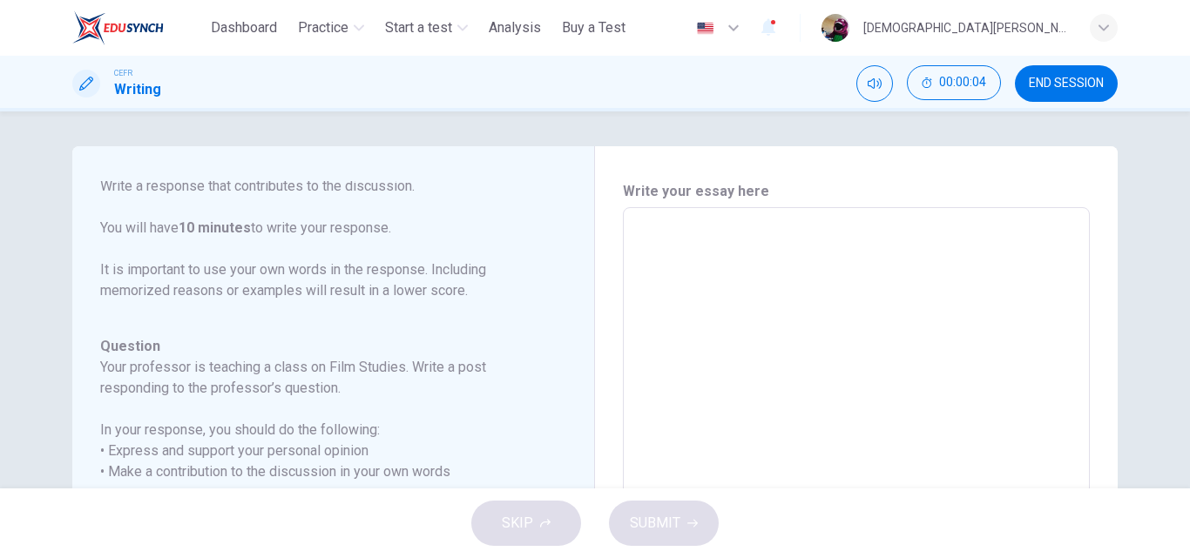
scroll to position [0, 0]
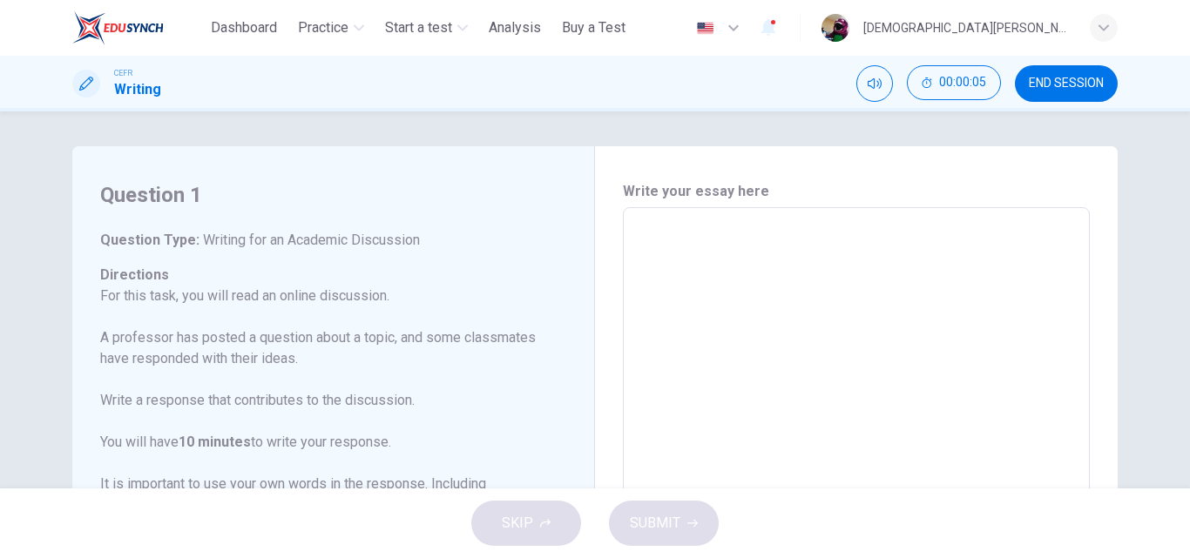
click at [635, 238] on textarea at bounding box center [856, 498] width 443 height 553
type textarea "*"
type textarea "**"
type textarea "*"
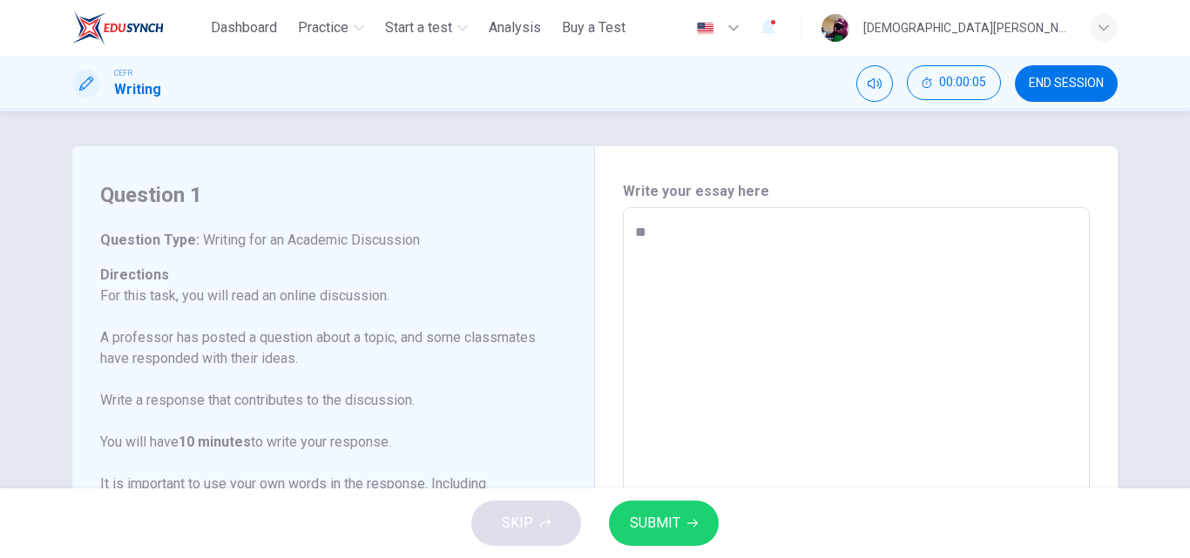
type textarea "***"
type textarea "*"
type textarea "***"
click at [653, 505] on button "SUBMIT" at bounding box center [664, 523] width 110 height 45
type textarea "*"
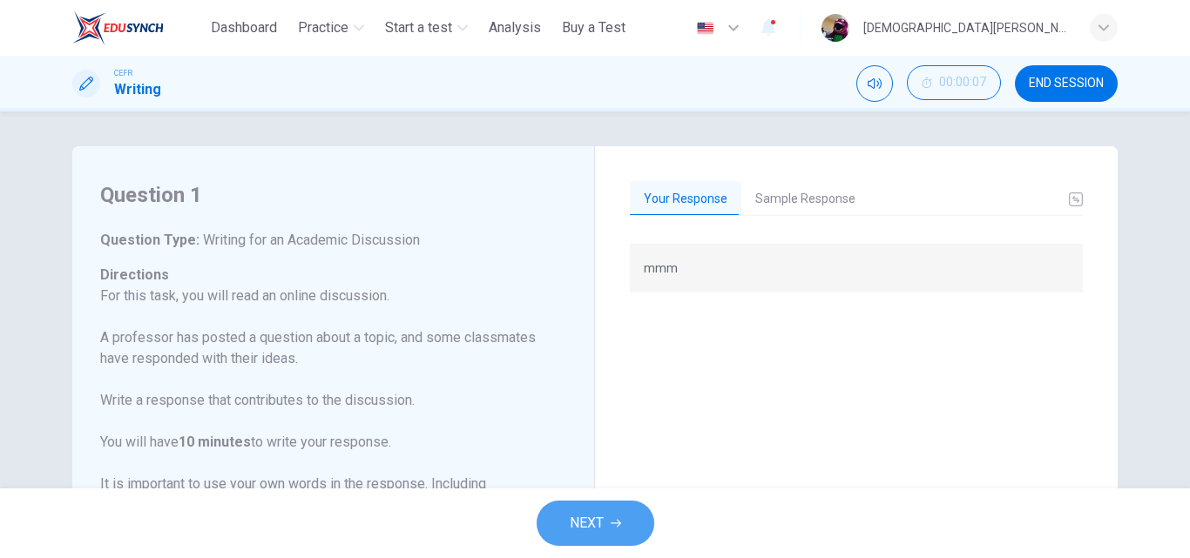
click at [618, 514] on button "NEXT" at bounding box center [596, 523] width 118 height 45
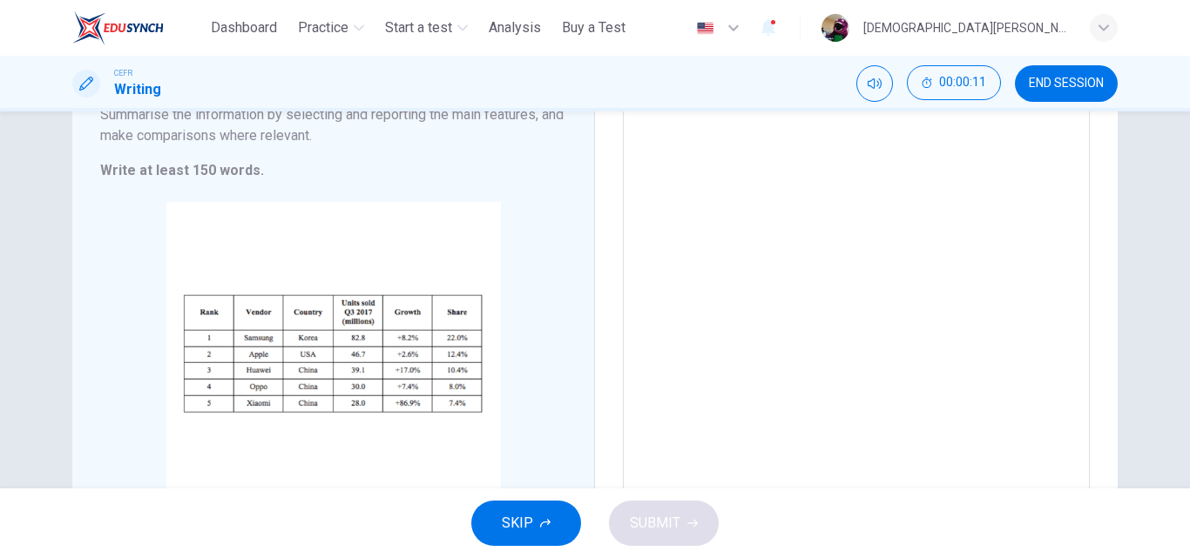
scroll to position [222, 0]
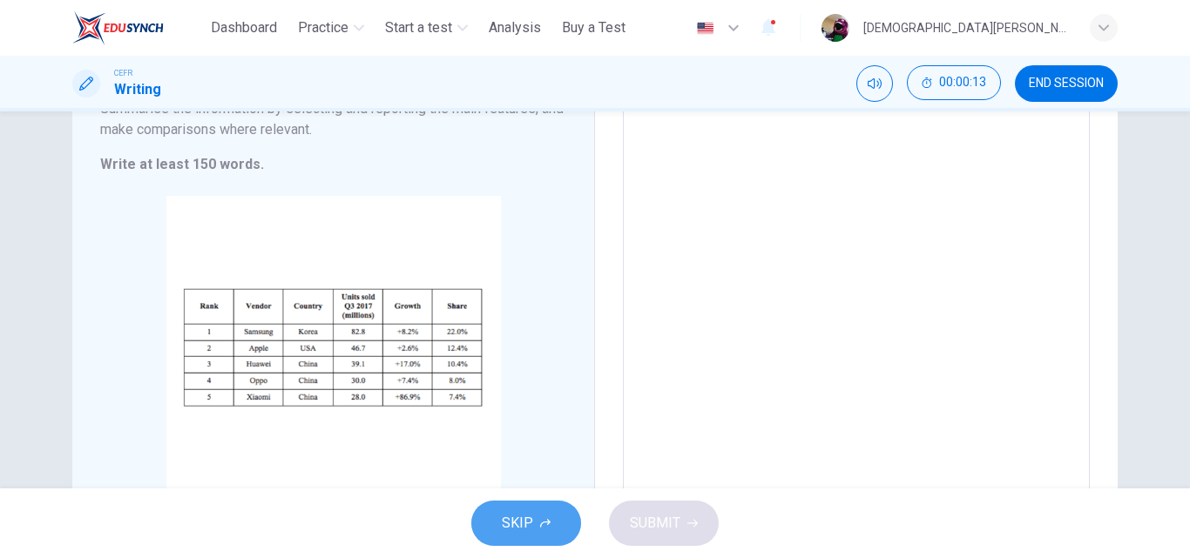
click at [527, 520] on span "SKIP" at bounding box center [517, 523] width 31 height 24
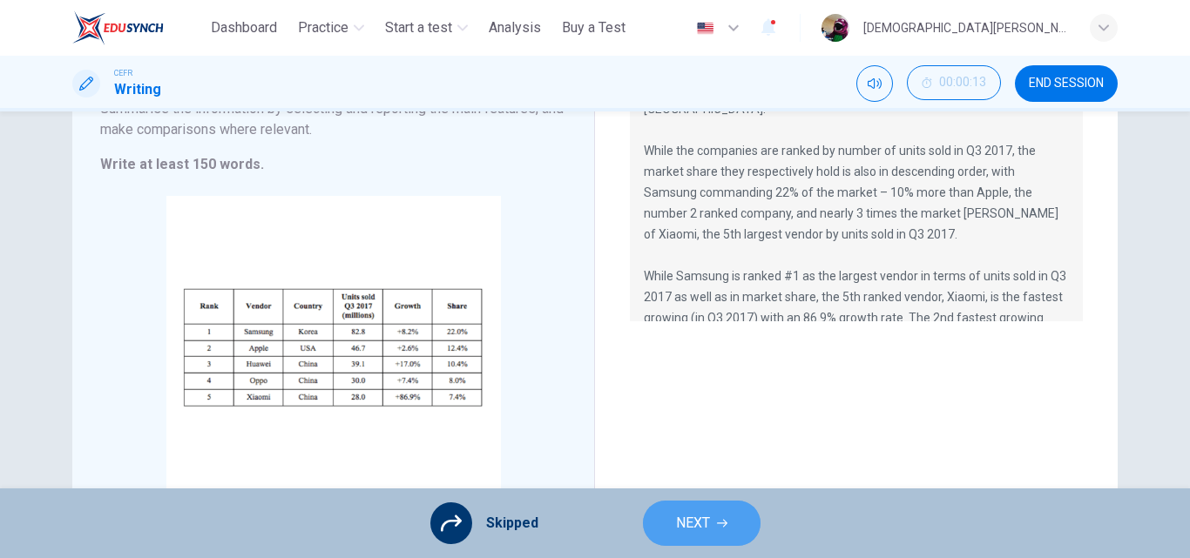
click at [706, 531] on span "NEXT" at bounding box center [693, 523] width 34 height 24
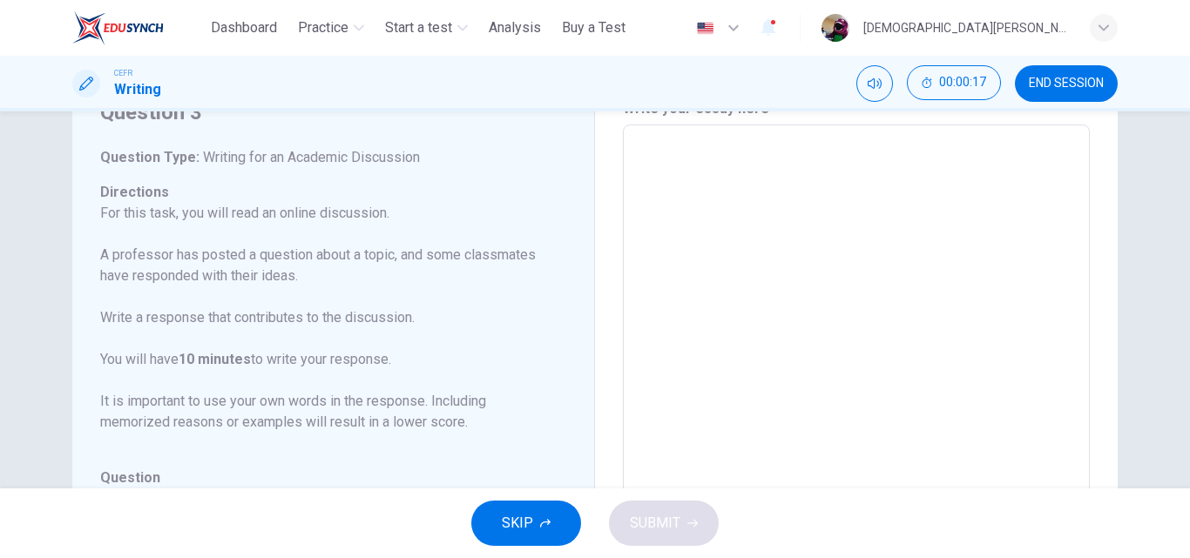
scroll to position [0, 0]
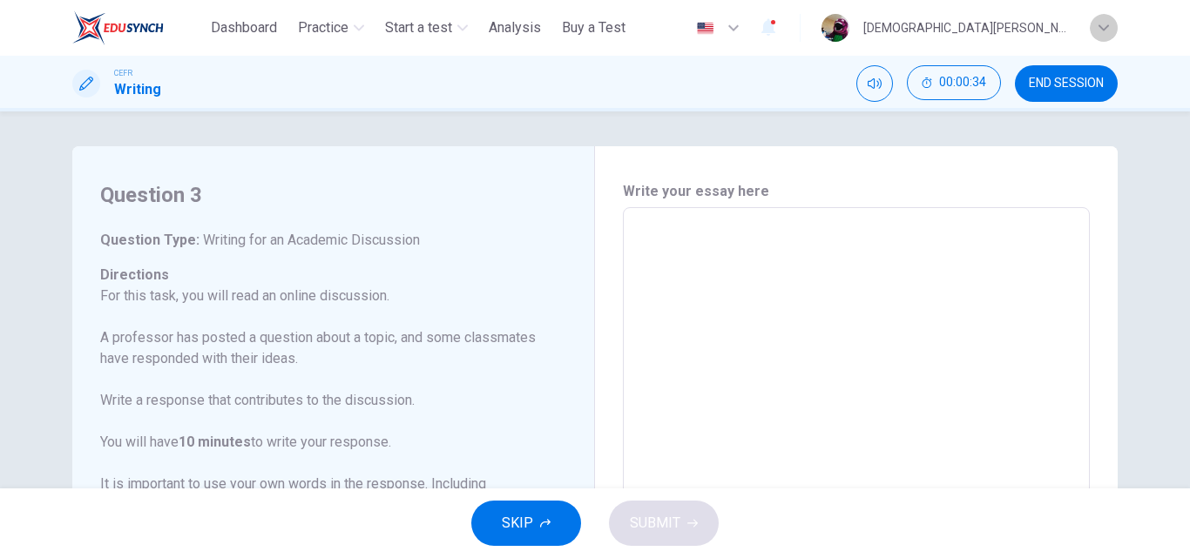
click at [1099, 21] on div "button" at bounding box center [1104, 28] width 28 height 28
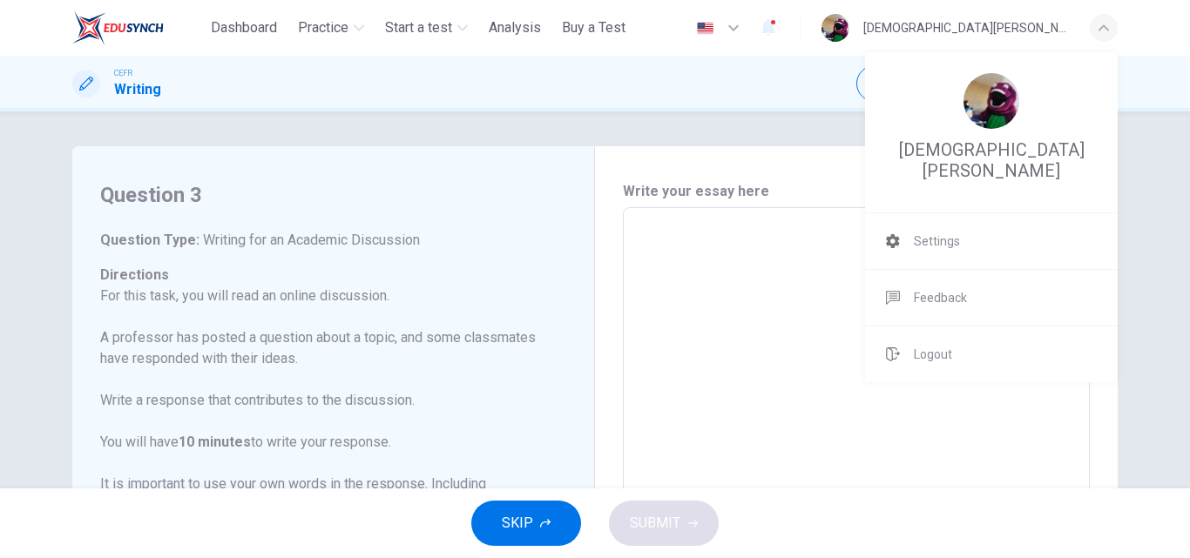
click at [774, 92] on div at bounding box center [595, 279] width 1190 height 558
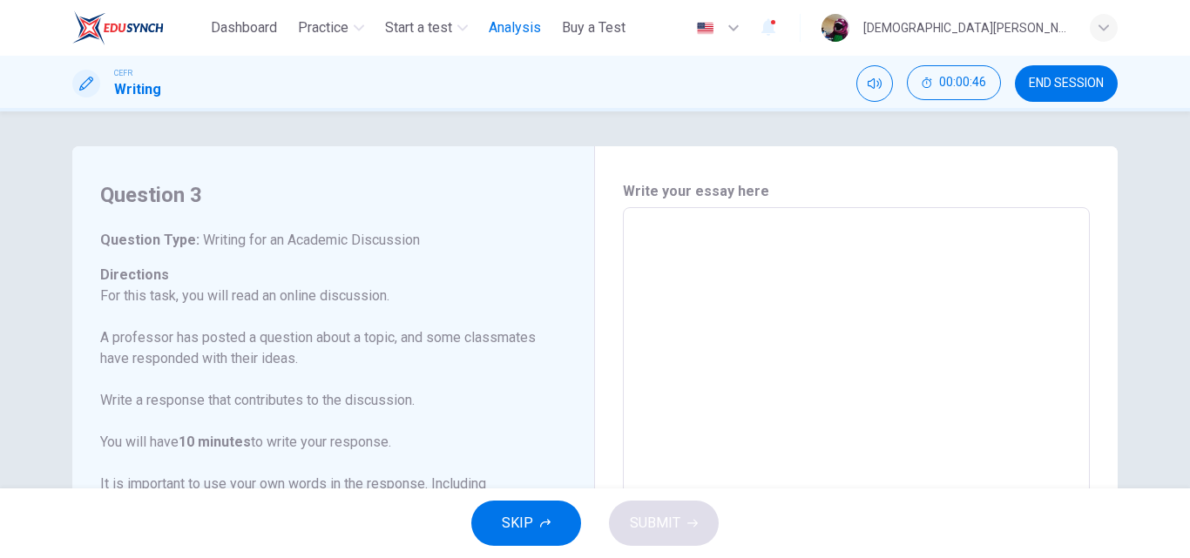
click at [518, 43] on button "Analysis" at bounding box center [515, 27] width 66 height 31
